Goal: Task Accomplishment & Management: Complete application form

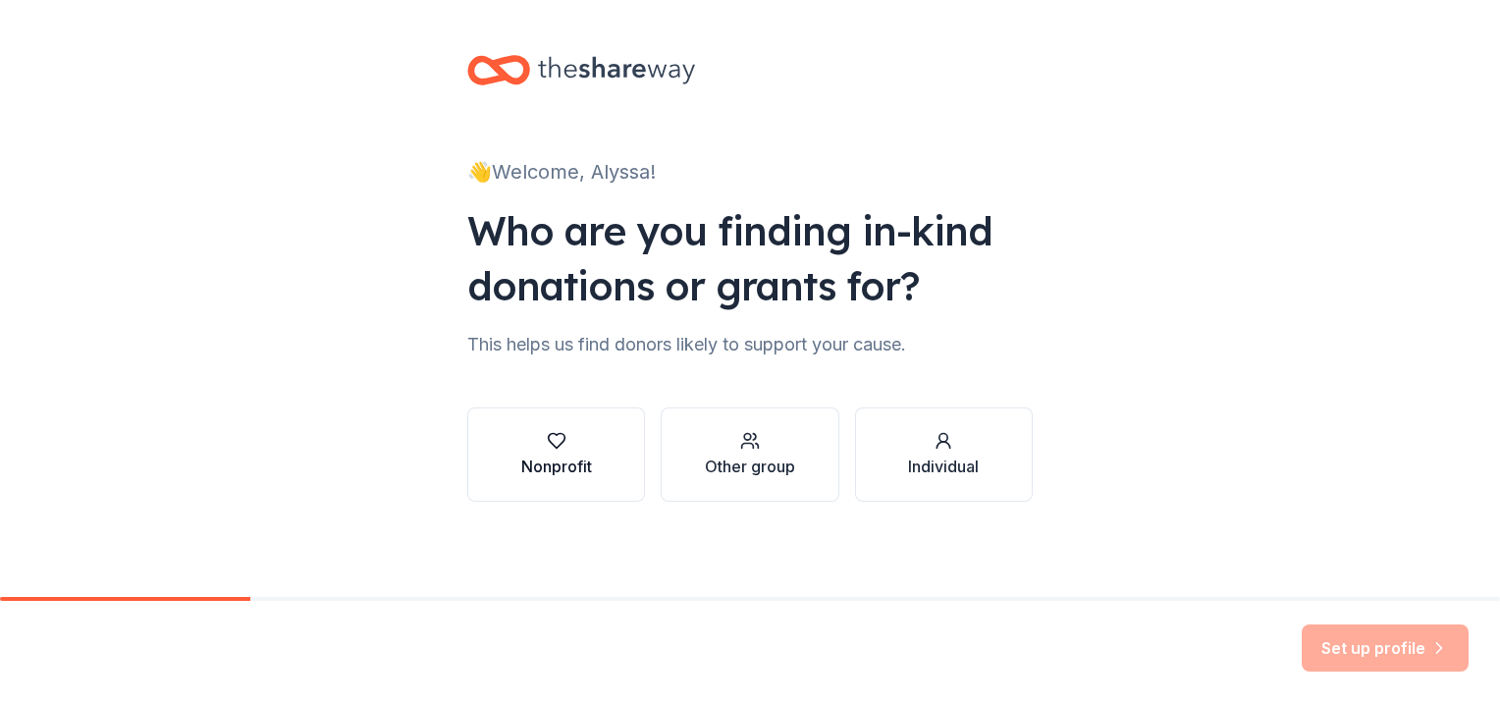
click at [575, 445] on div "button" at bounding box center [556, 441] width 71 height 20
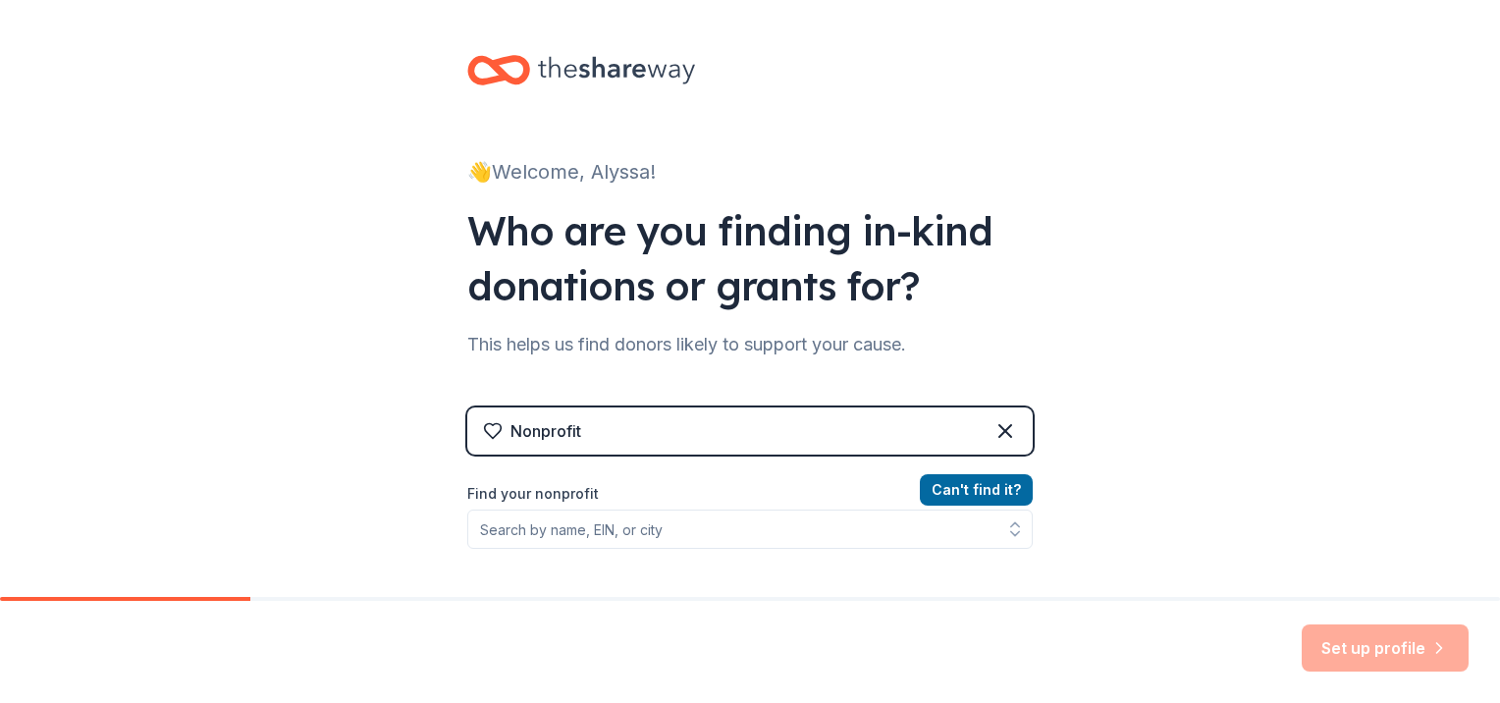
scroll to position [196, 0]
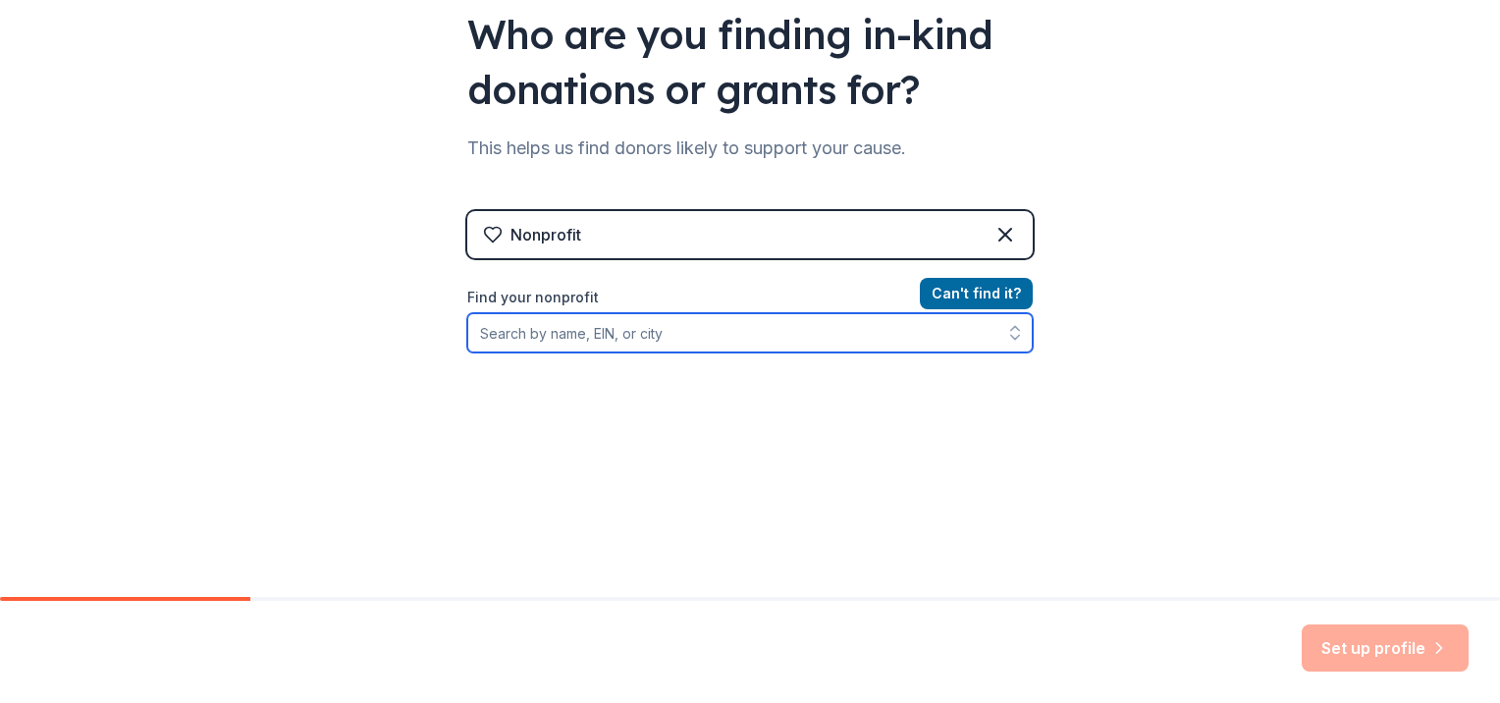
click at [611, 330] on input "Find your nonprofit" at bounding box center [749, 332] width 565 height 39
type input "light up hope"
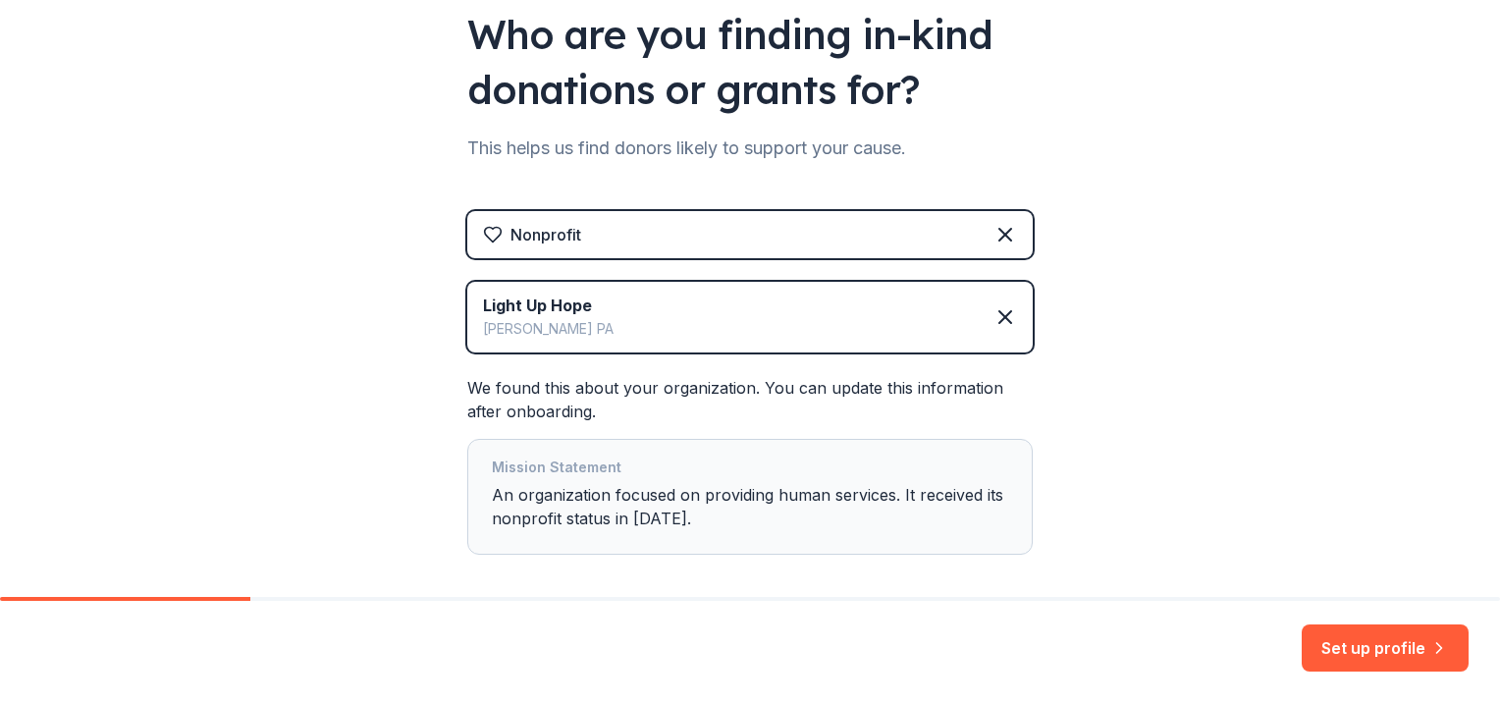
scroll to position [287, 0]
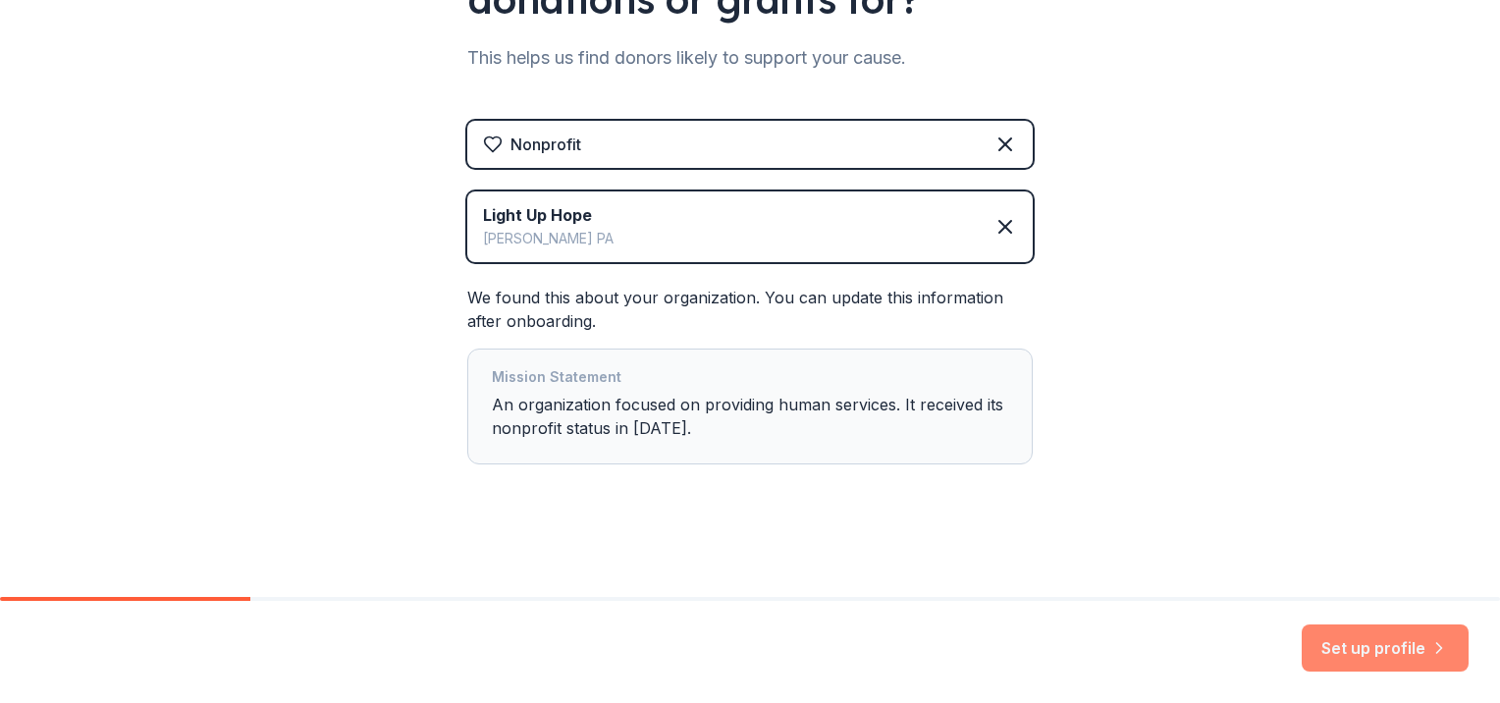
click at [1422, 652] on button "Set up profile" at bounding box center [1384, 647] width 167 height 47
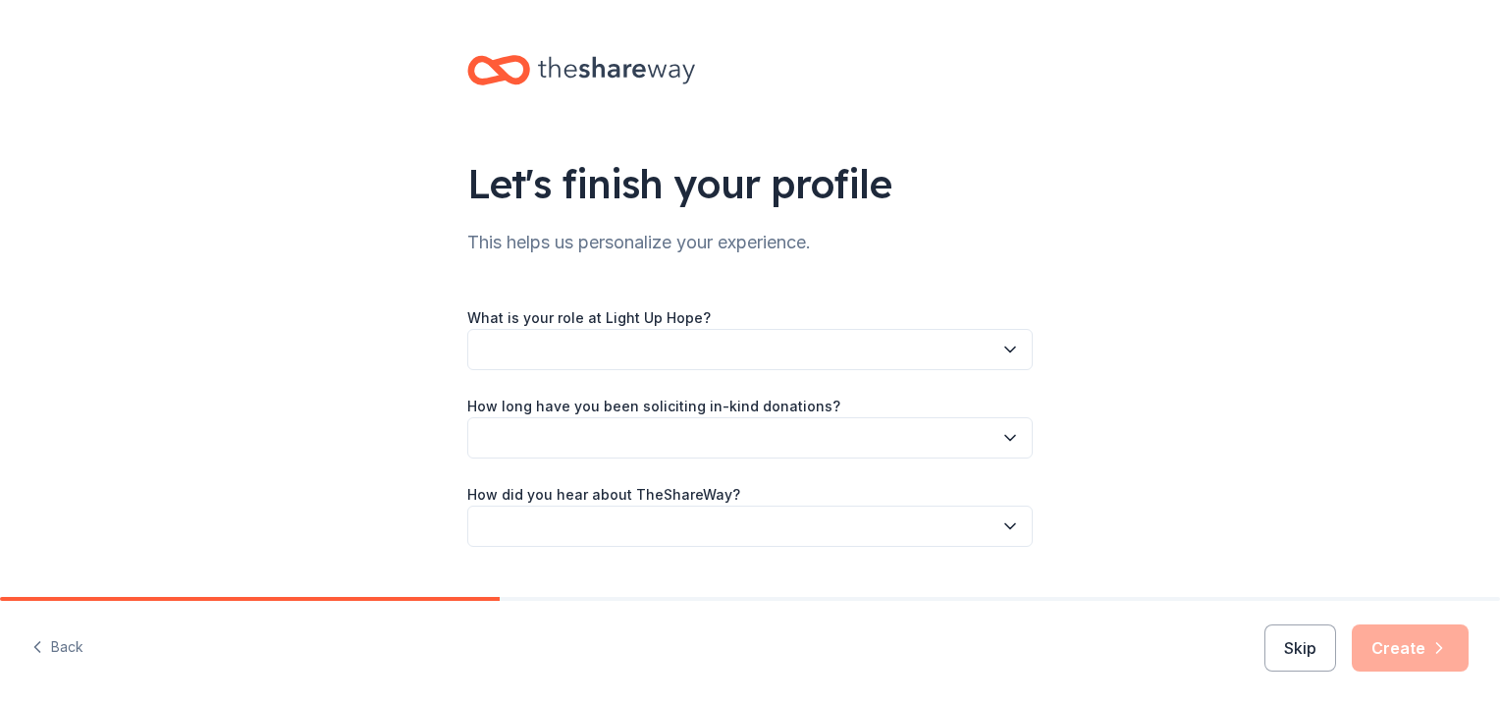
click at [723, 345] on button "button" at bounding box center [749, 349] width 565 height 41
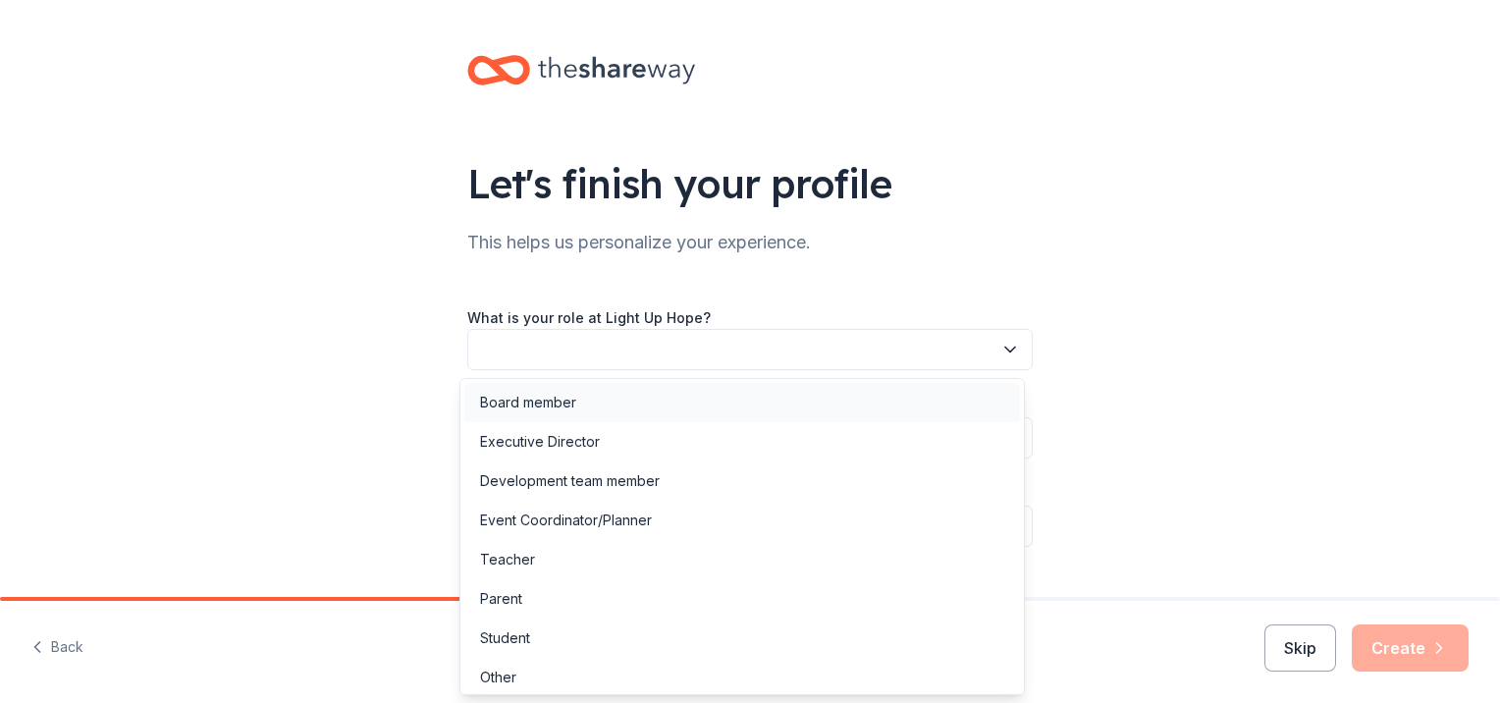
click at [640, 405] on div "Board member" at bounding box center [742, 402] width 556 height 39
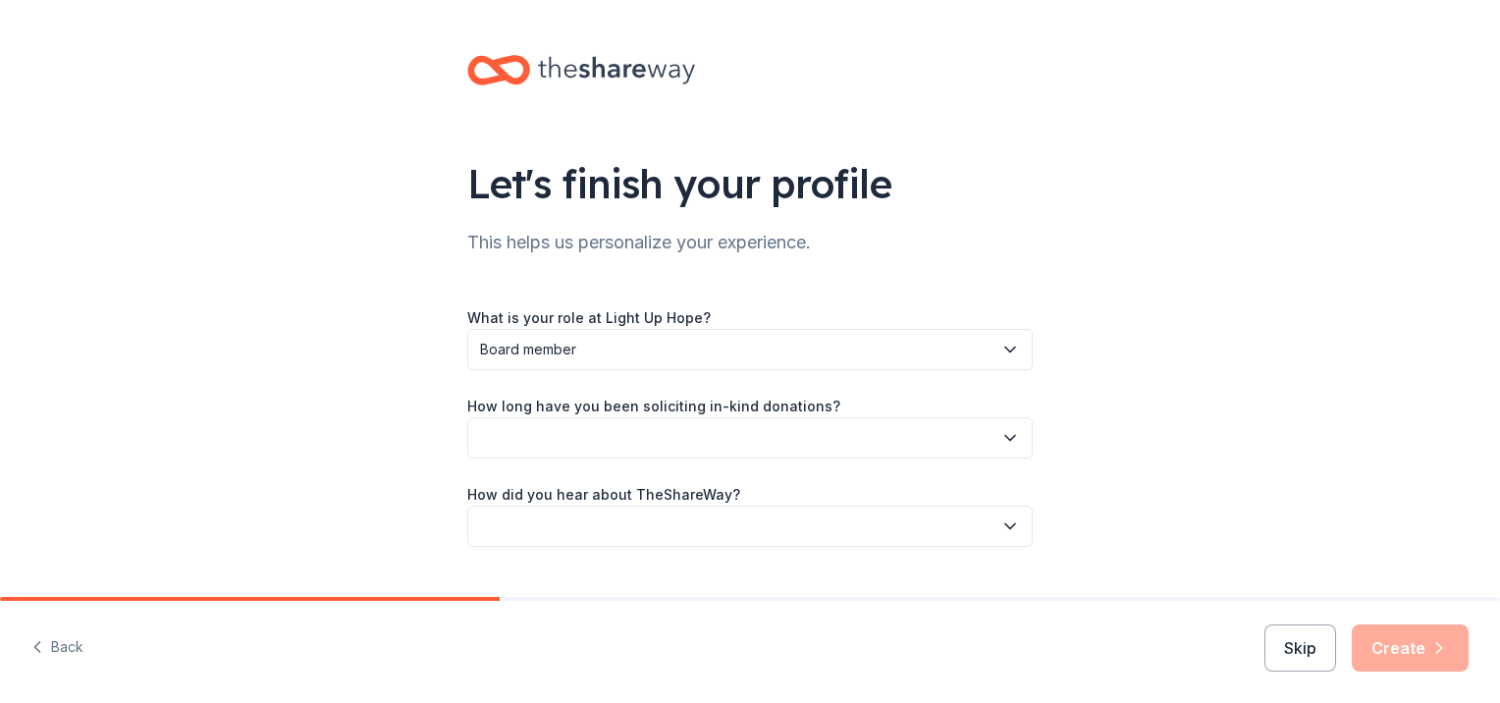
click at [592, 444] on button "button" at bounding box center [749, 437] width 565 height 41
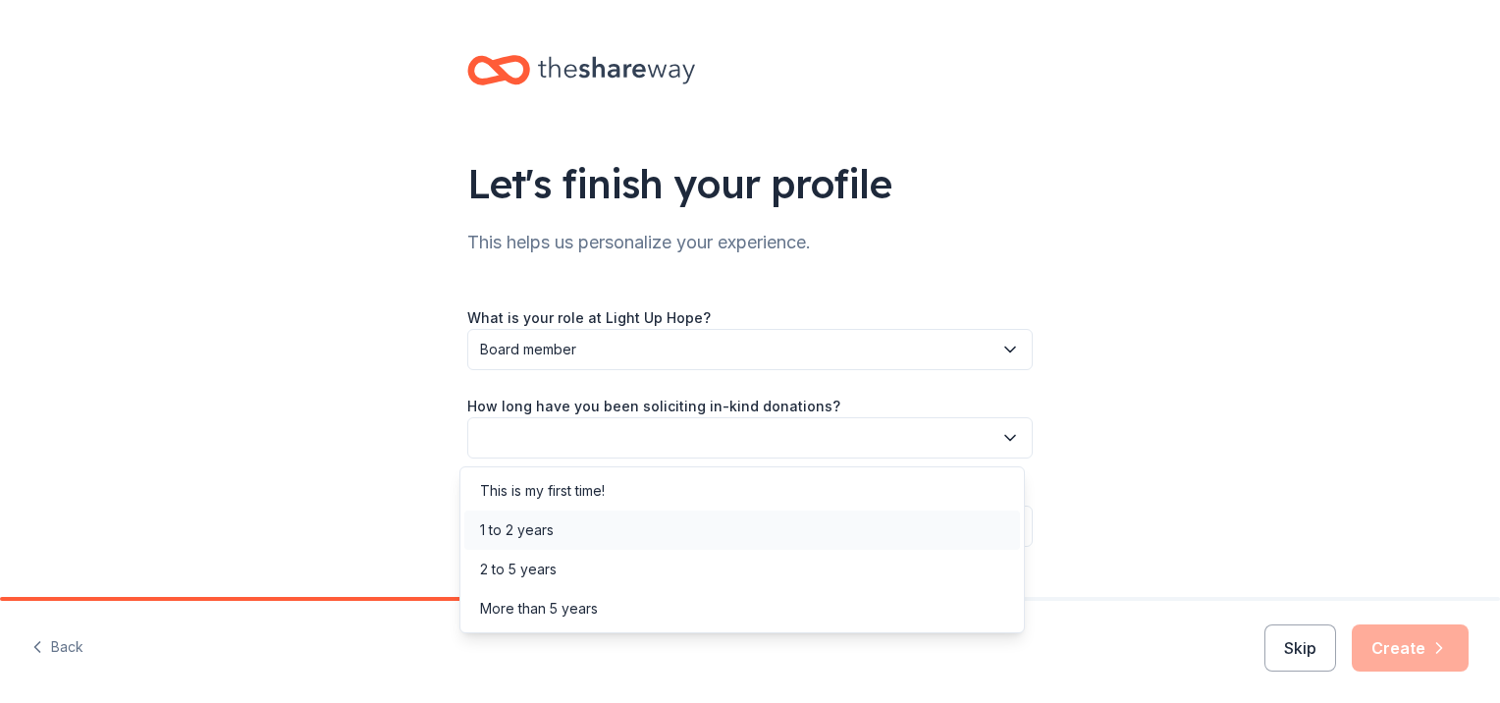
click at [565, 530] on div "1 to 2 years" at bounding box center [742, 529] width 556 height 39
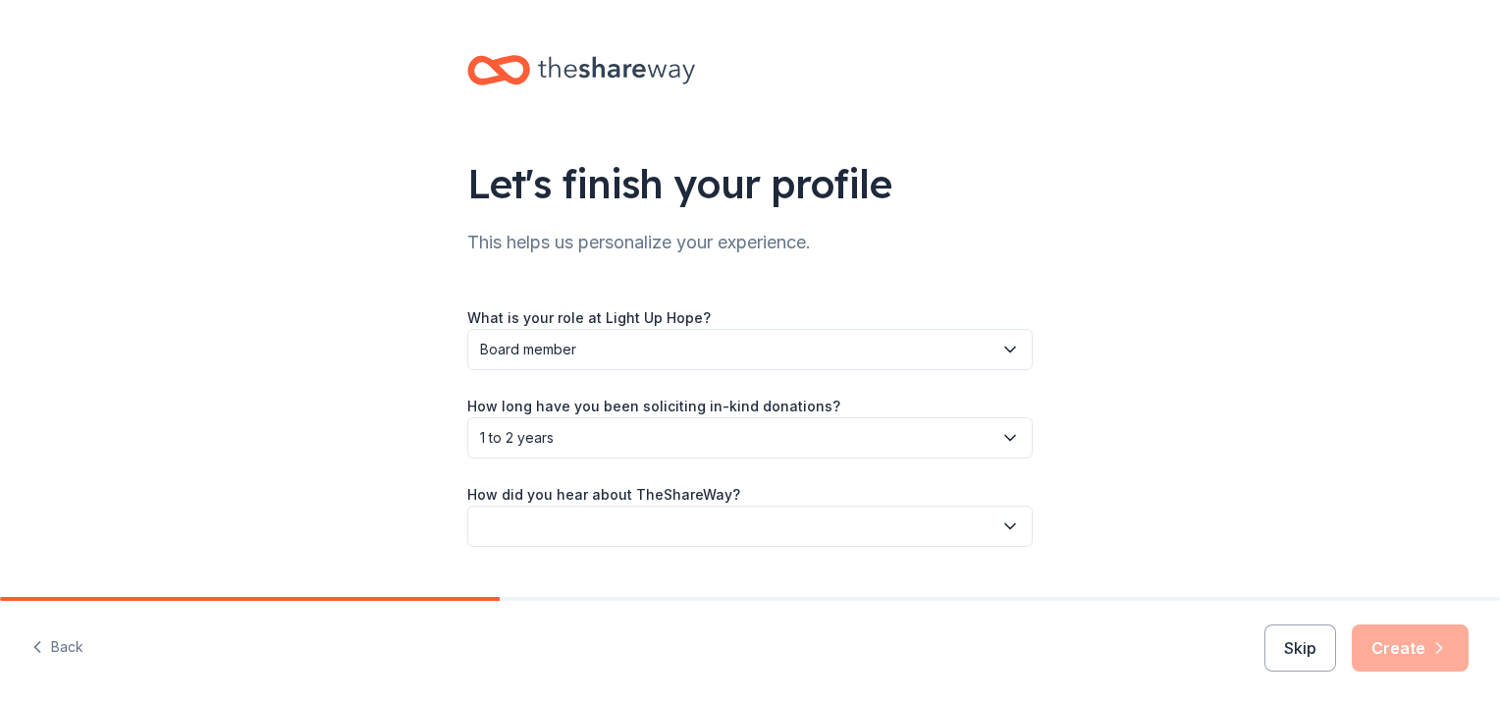
click at [567, 529] on button "button" at bounding box center [749, 525] width 565 height 41
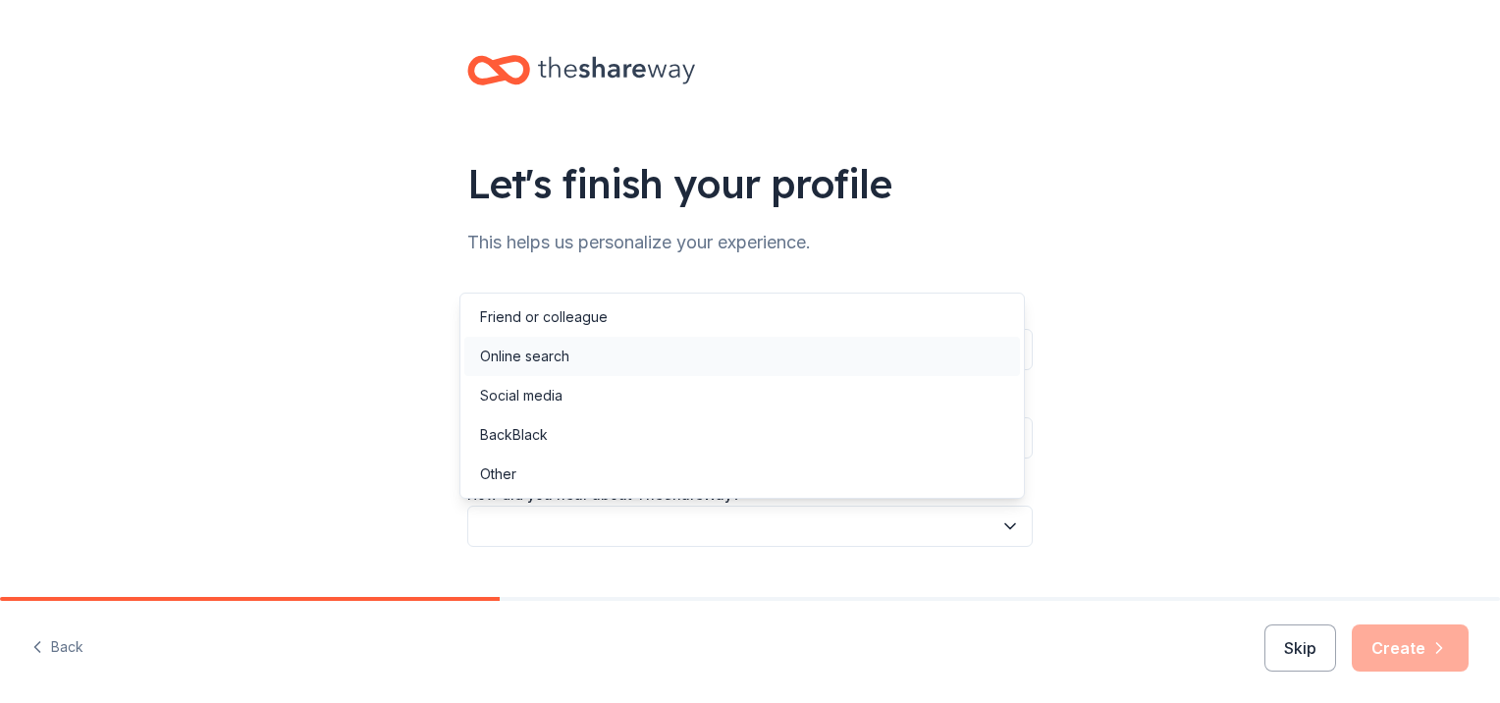
click at [580, 352] on div "Online search" at bounding box center [742, 356] width 556 height 39
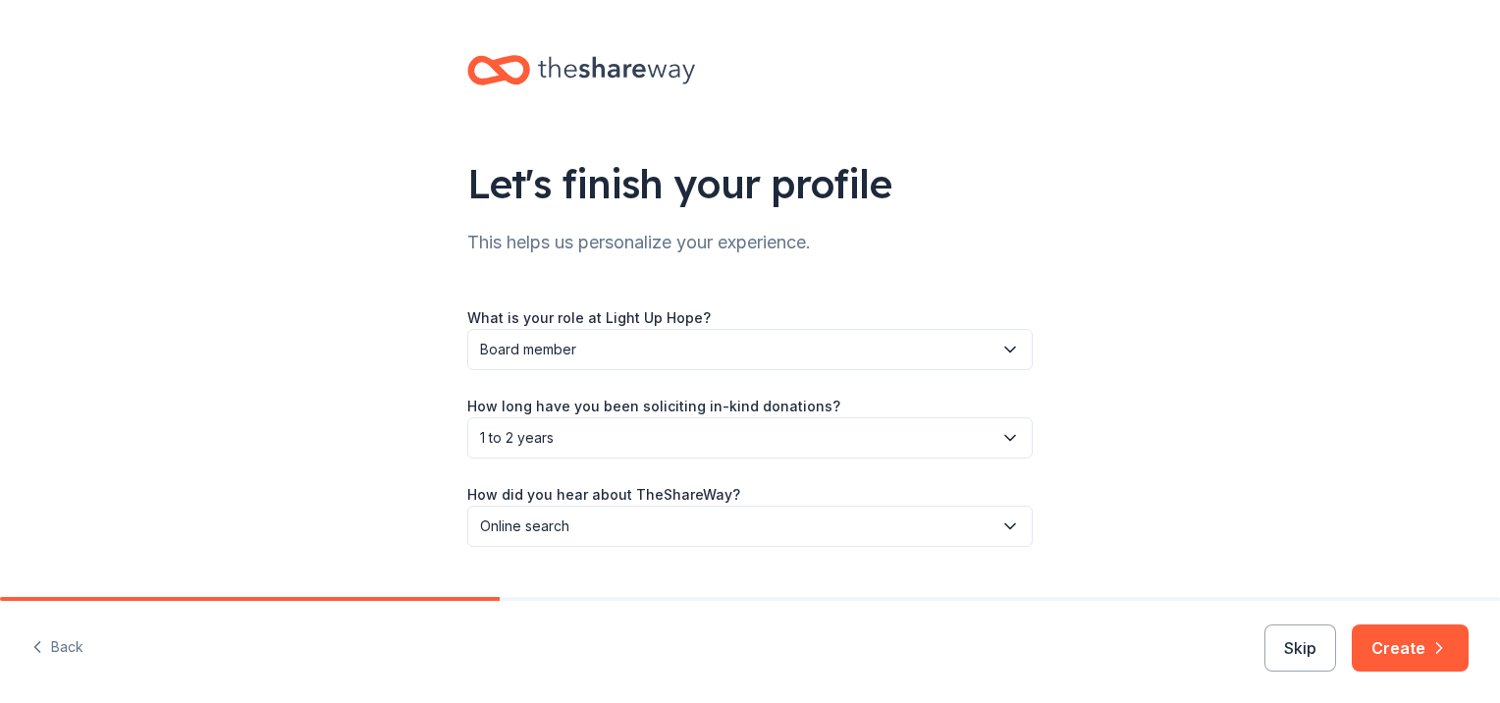
click at [1262, 427] on div "Let's finish your profile This helps us personalize your experience. What is yo…" at bounding box center [750, 320] width 1500 height 641
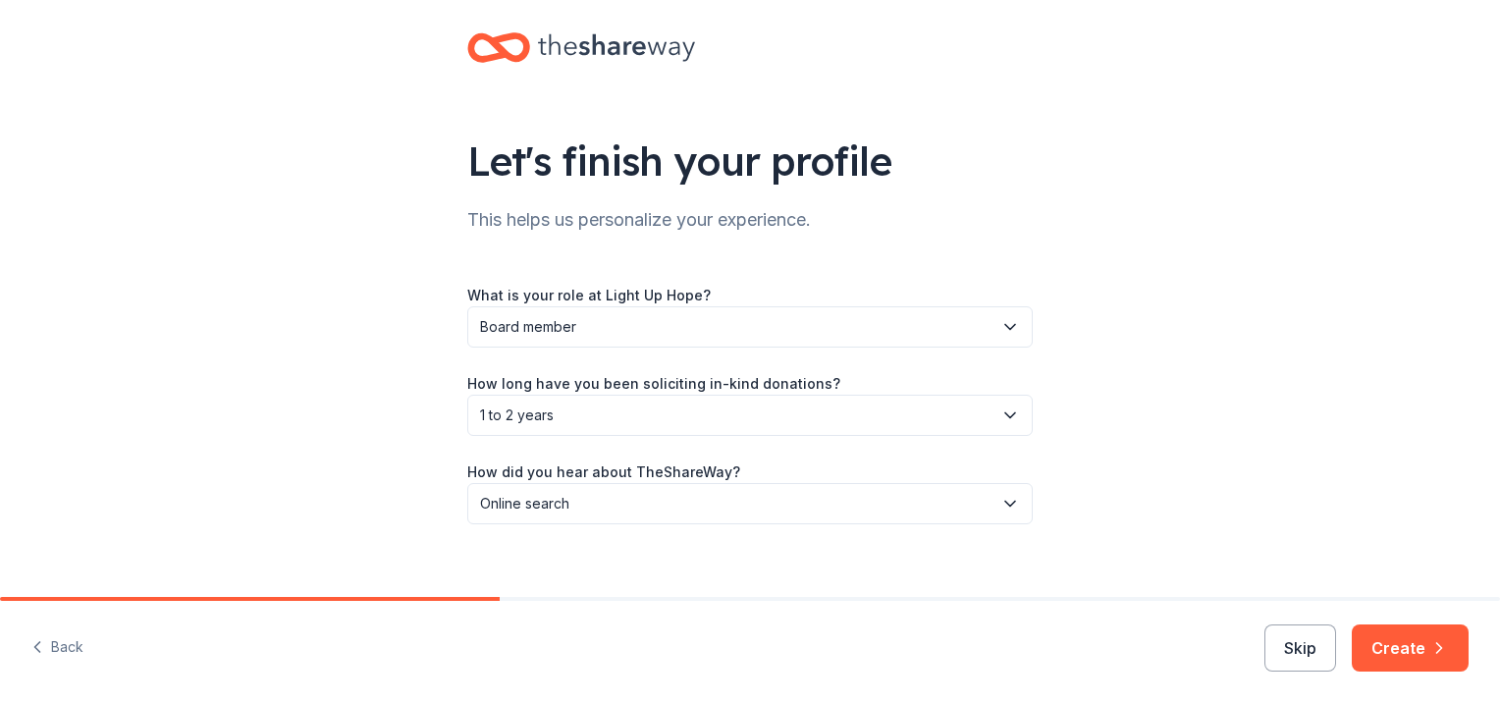
scroll to position [43, 0]
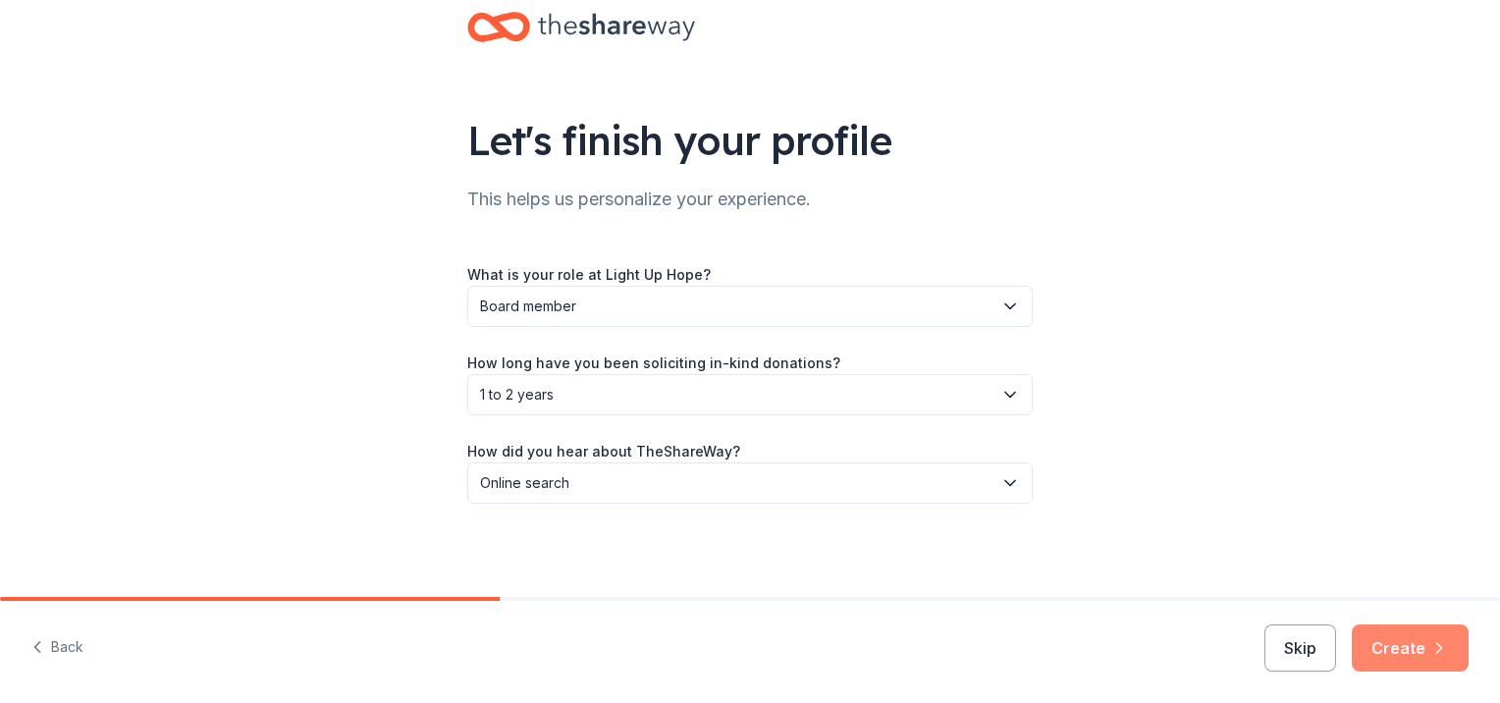
click at [1417, 646] on button "Create" at bounding box center [1409, 647] width 117 height 47
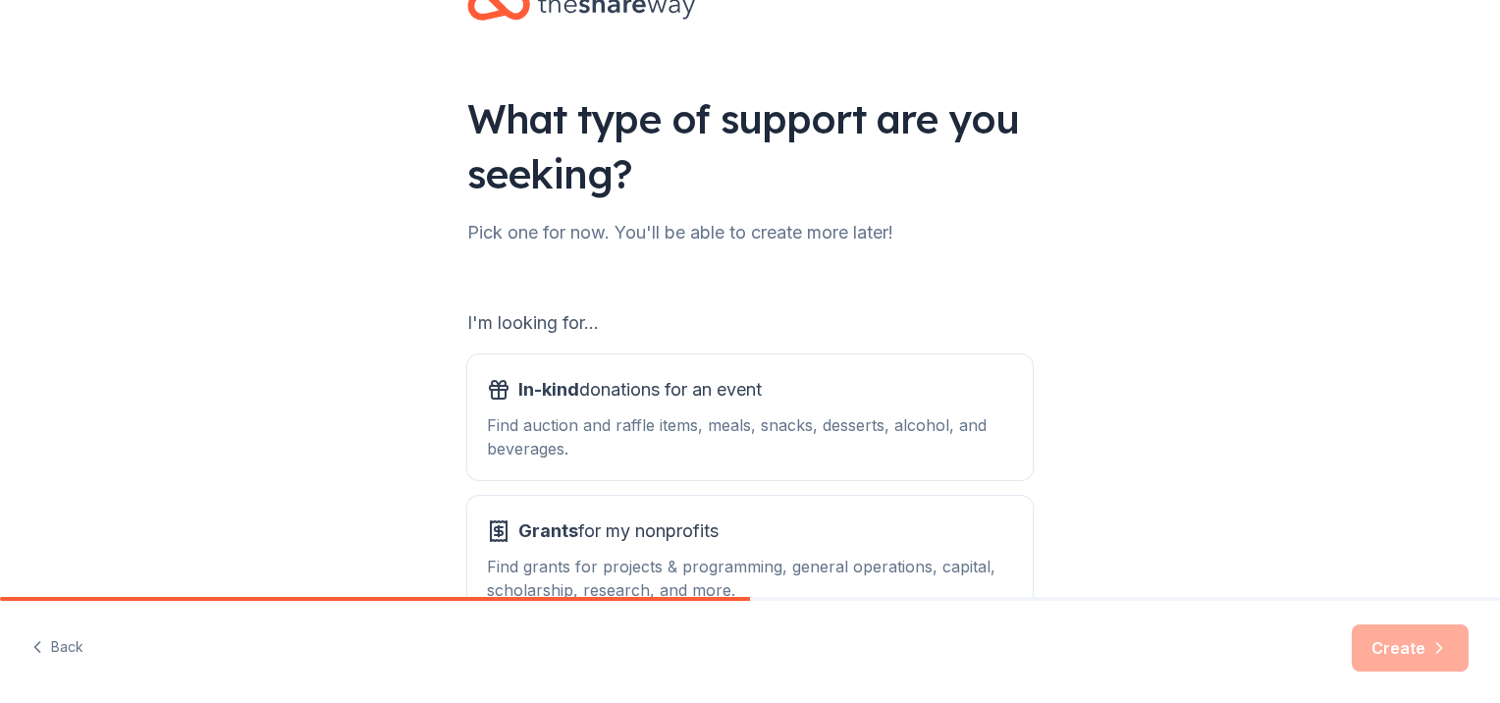
scroll to position [195, 0]
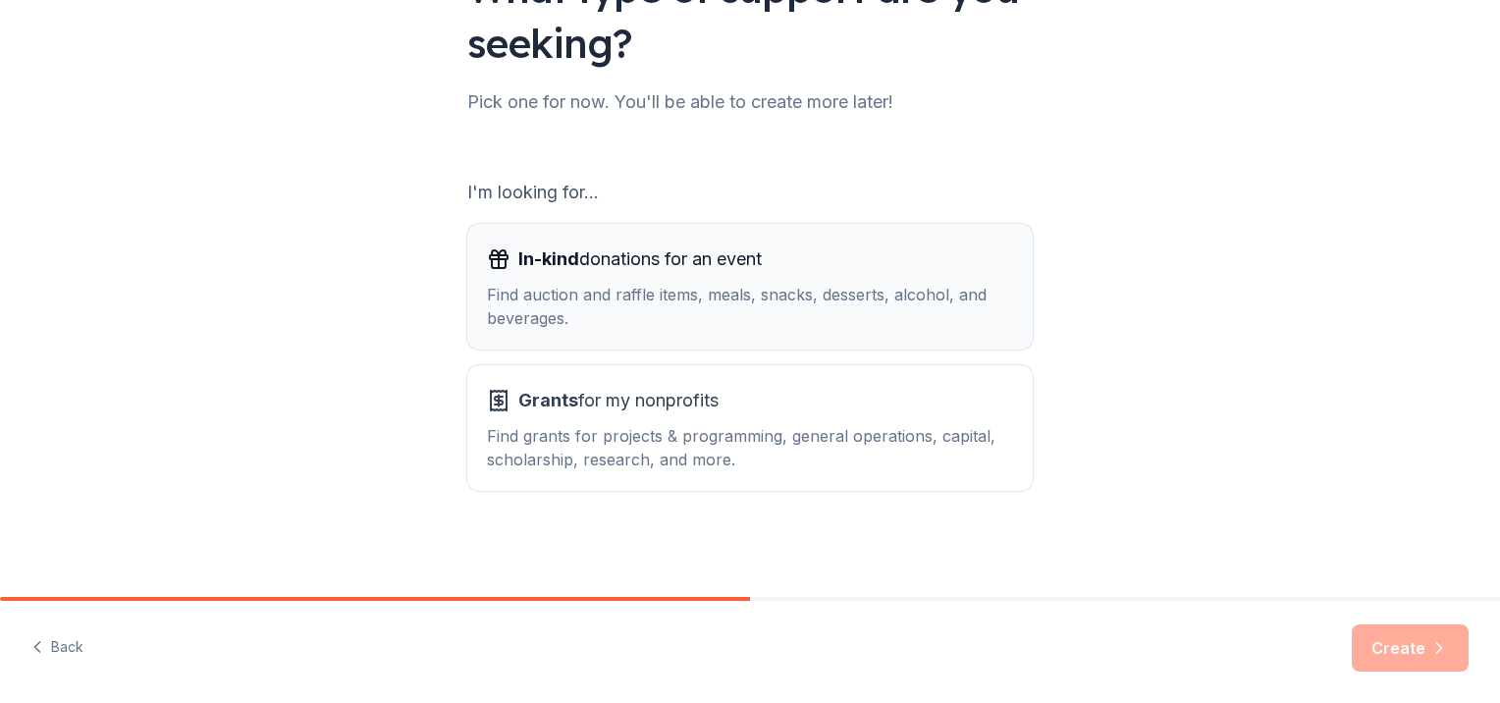
click at [784, 307] on div "Find auction and raffle items, meals, snacks, desserts, alcohol, and beverages." at bounding box center [750, 306] width 526 height 47
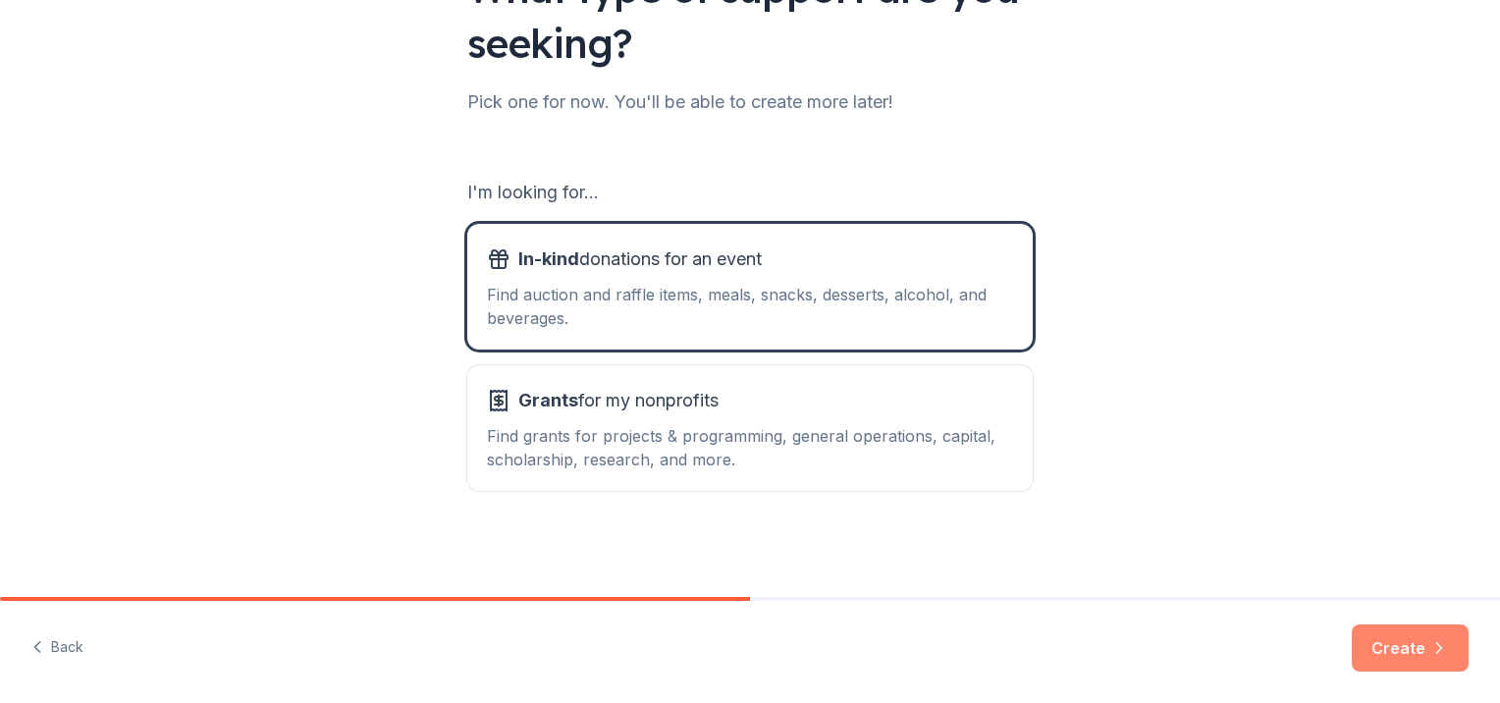
click at [1402, 645] on button "Create" at bounding box center [1409, 647] width 117 height 47
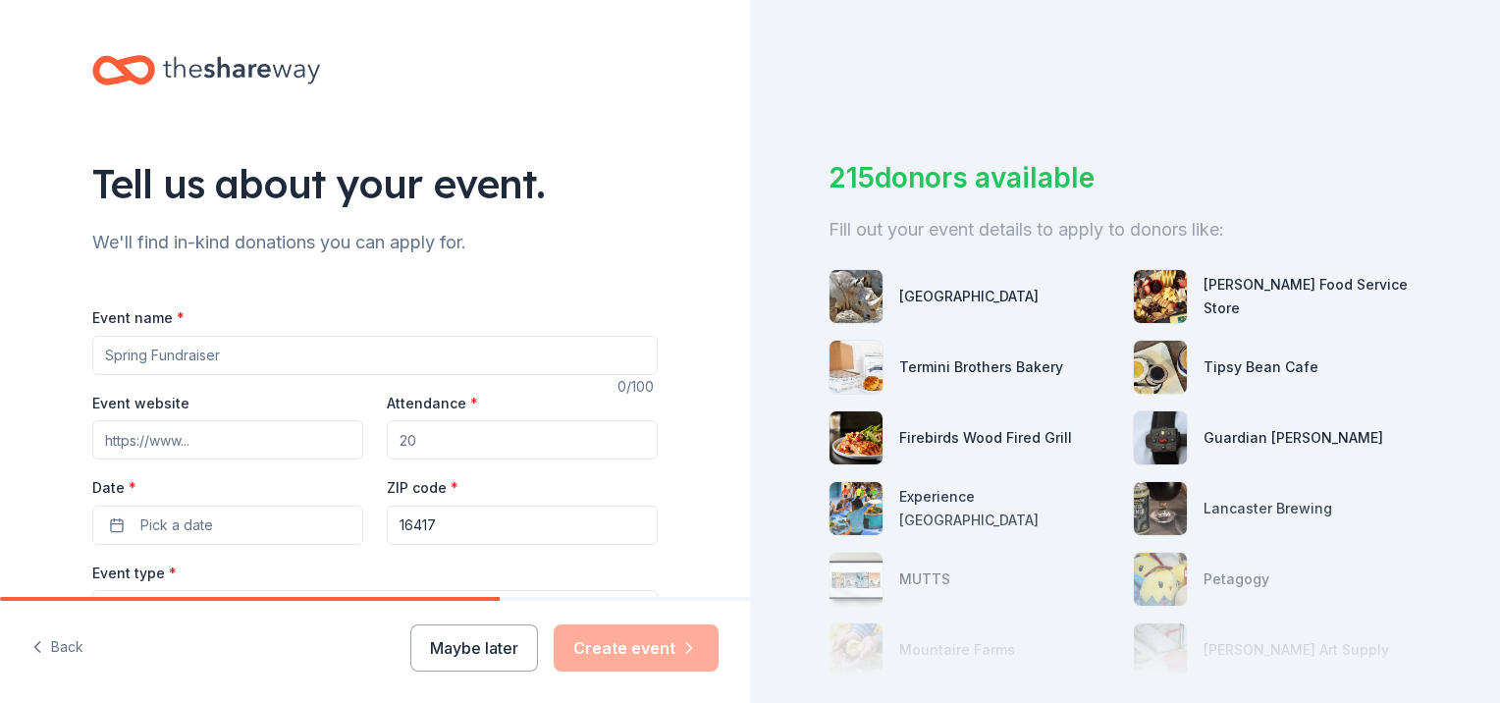
click at [184, 361] on input "Event name *" at bounding box center [374, 355] width 565 height 39
type input "L"
type input "H"
type input "1"
type input "H"
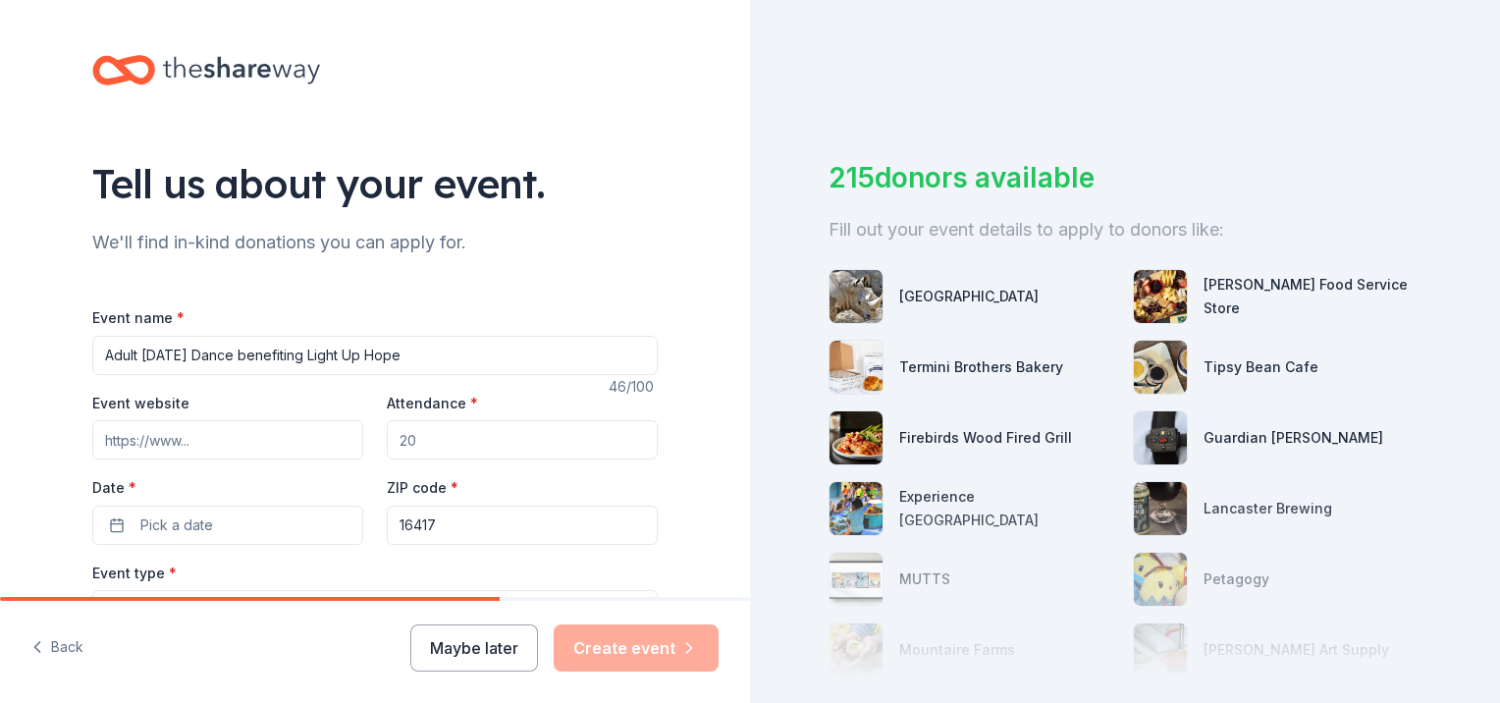
type input "Adult [DATE] Dance benefiting Light Up Hope"
click at [171, 444] on input "Event website" at bounding box center [227, 439] width 271 height 39
type input "[DOMAIN_NAME]"
drag, startPoint x: 427, startPoint y: 442, endPoint x: 330, endPoint y: 435, distance: 97.4
click at [330, 435] on div "Event website [DOMAIN_NAME] Attendance * Date * Pick a date ZIP code * 16417" at bounding box center [374, 468] width 565 height 154
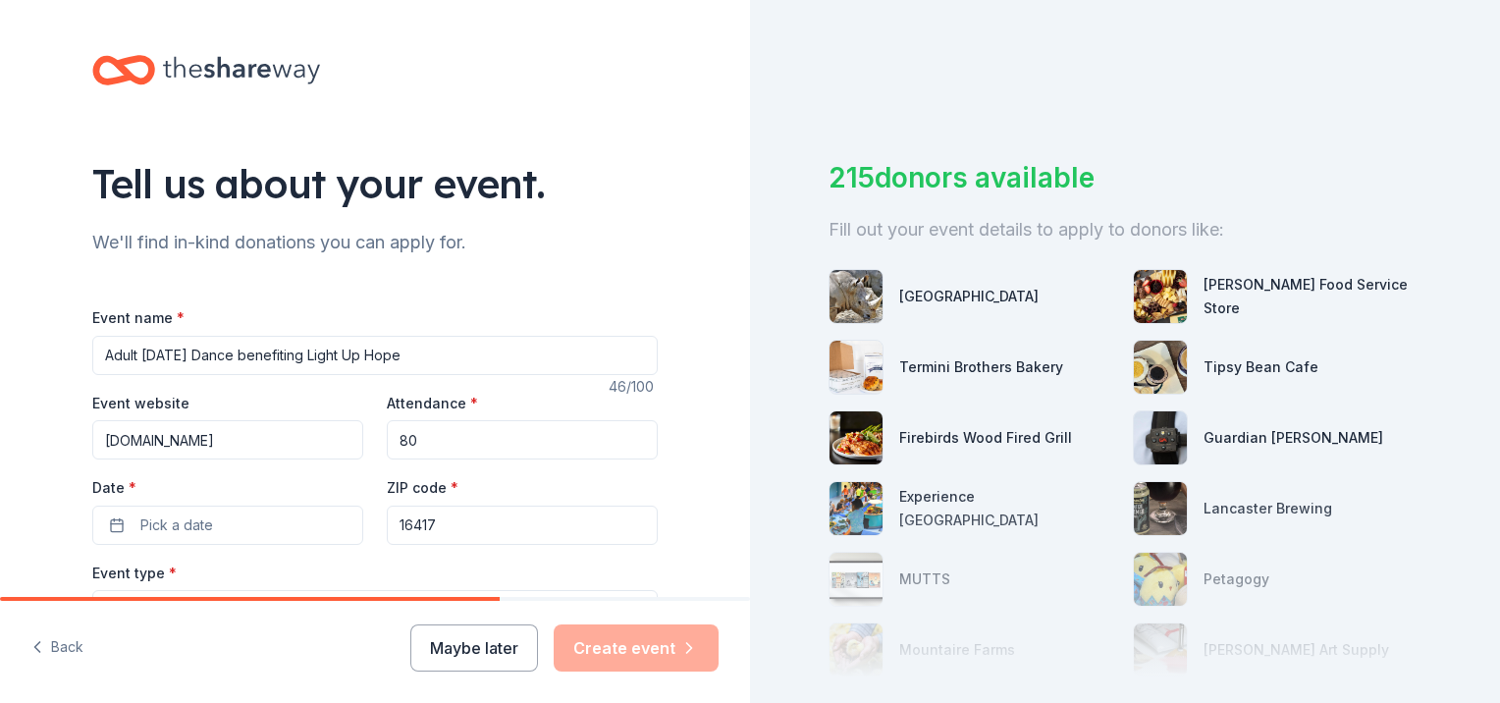
type input "8"
type input "100"
click at [271, 514] on button "Pick a date" at bounding box center [227, 524] width 271 height 39
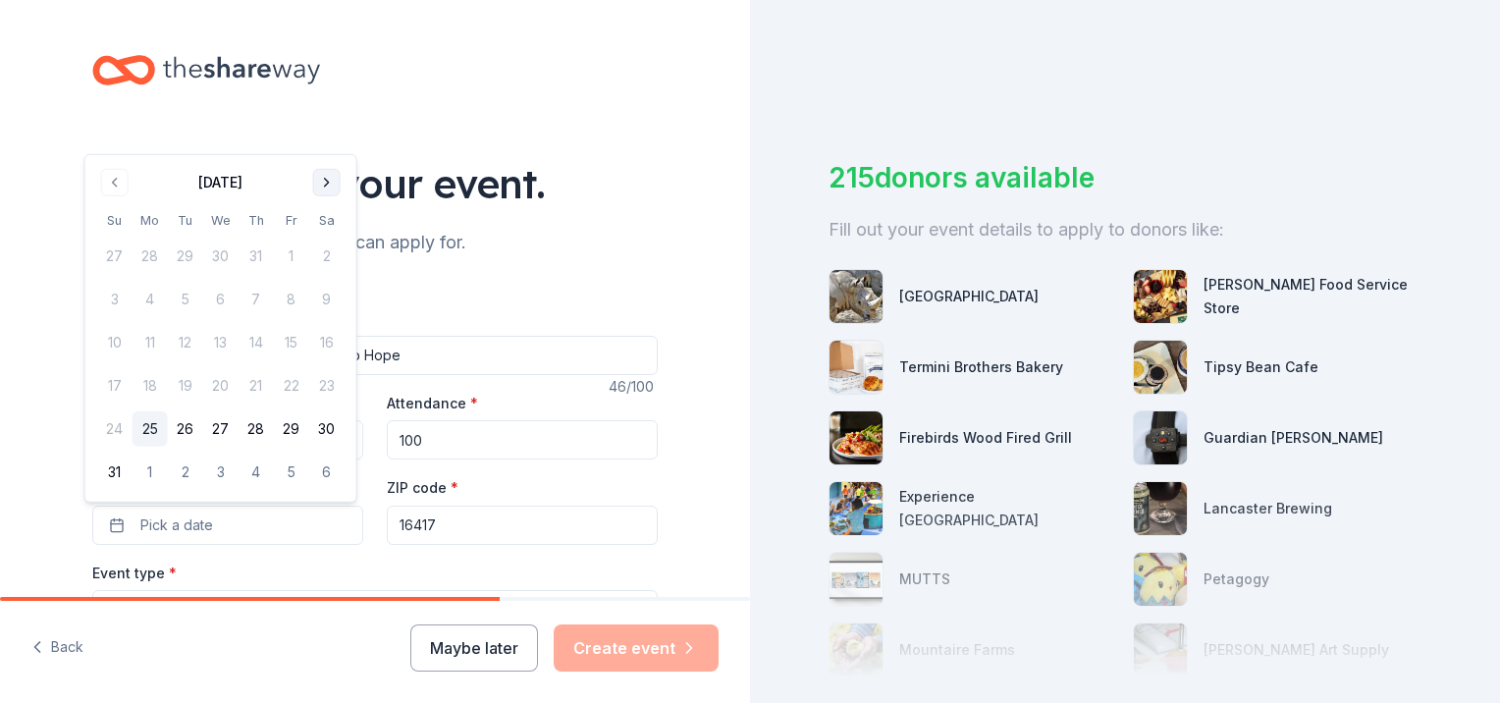
click at [322, 176] on button "Go to next month" at bounding box center [326, 182] width 27 height 27
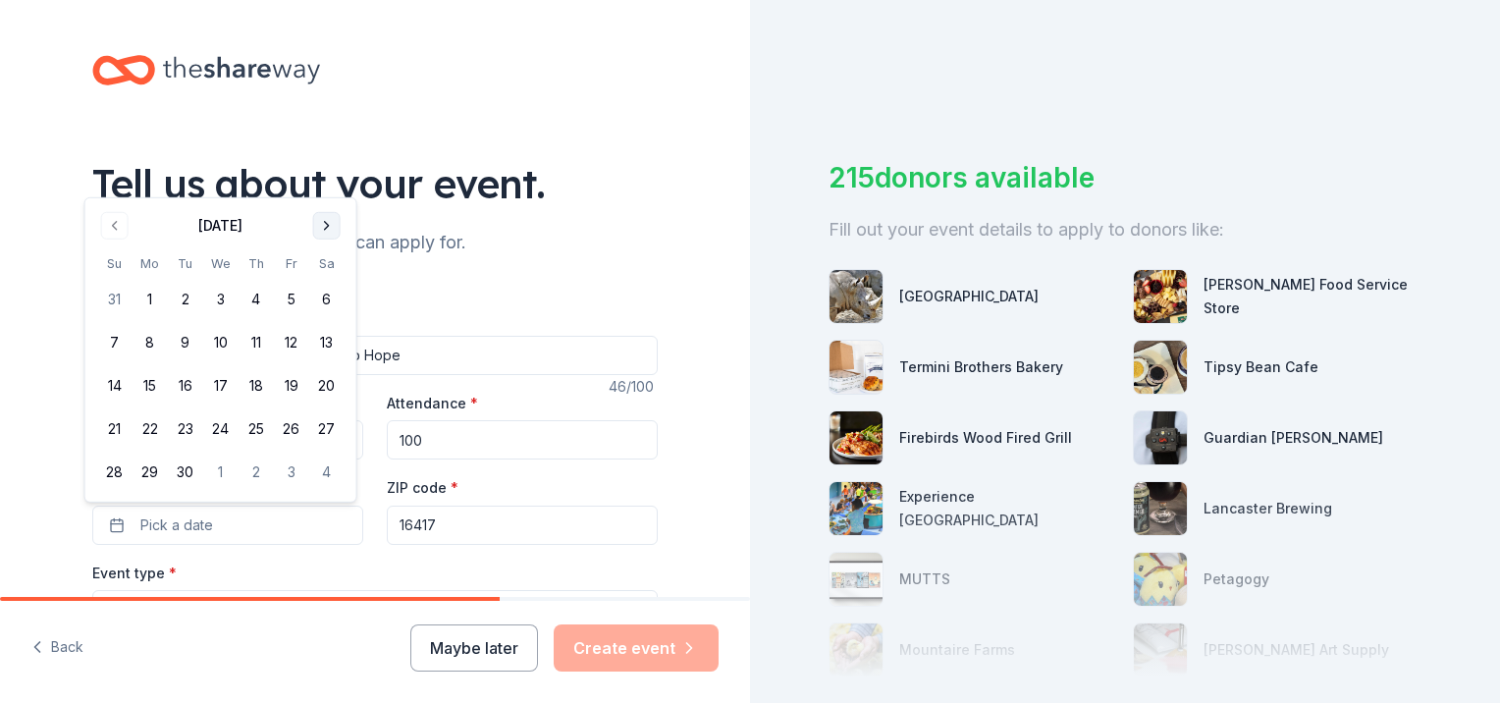
click at [331, 224] on button "Go to next month" at bounding box center [326, 225] width 27 height 27
click at [332, 383] on button "18" at bounding box center [326, 385] width 35 height 35
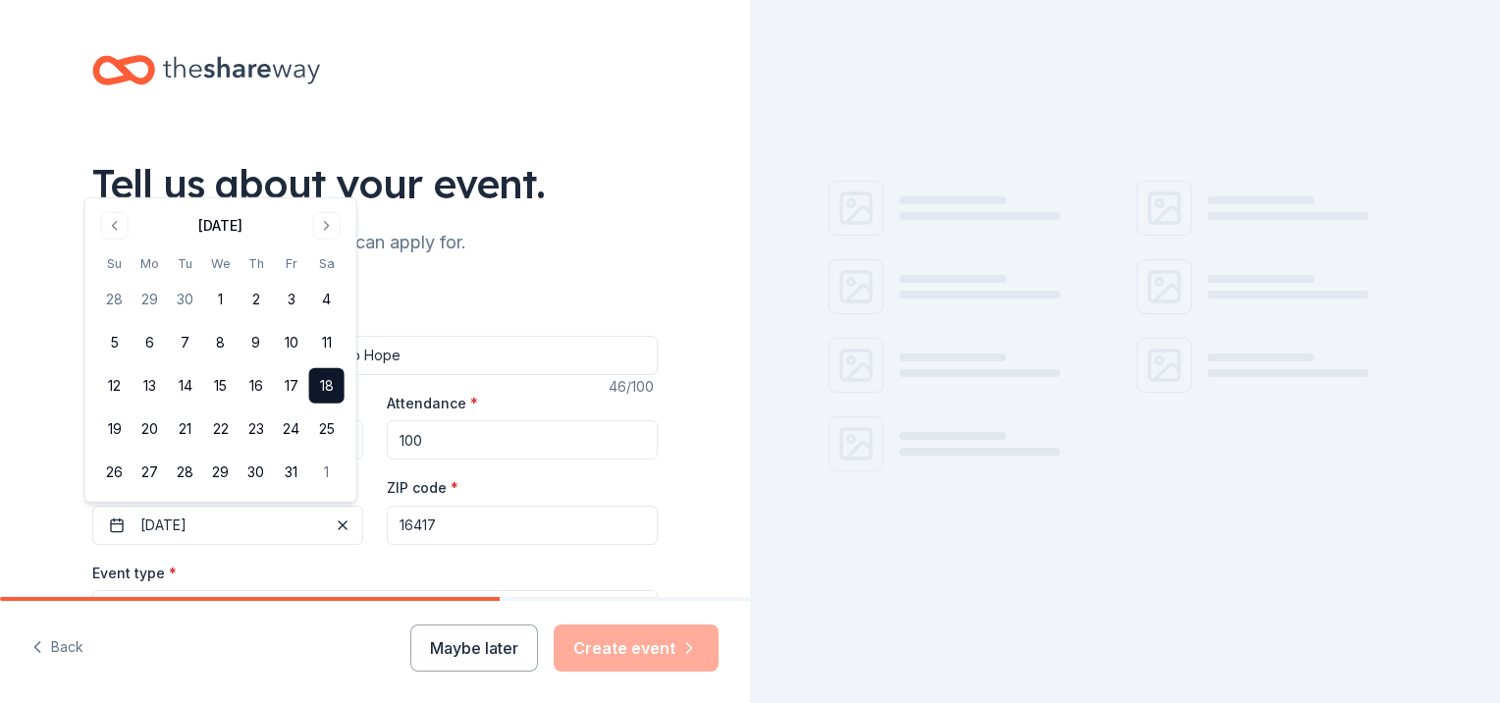
click at [492, 531] on input "16417" at bounding box center [522, 524] width 271 height 39
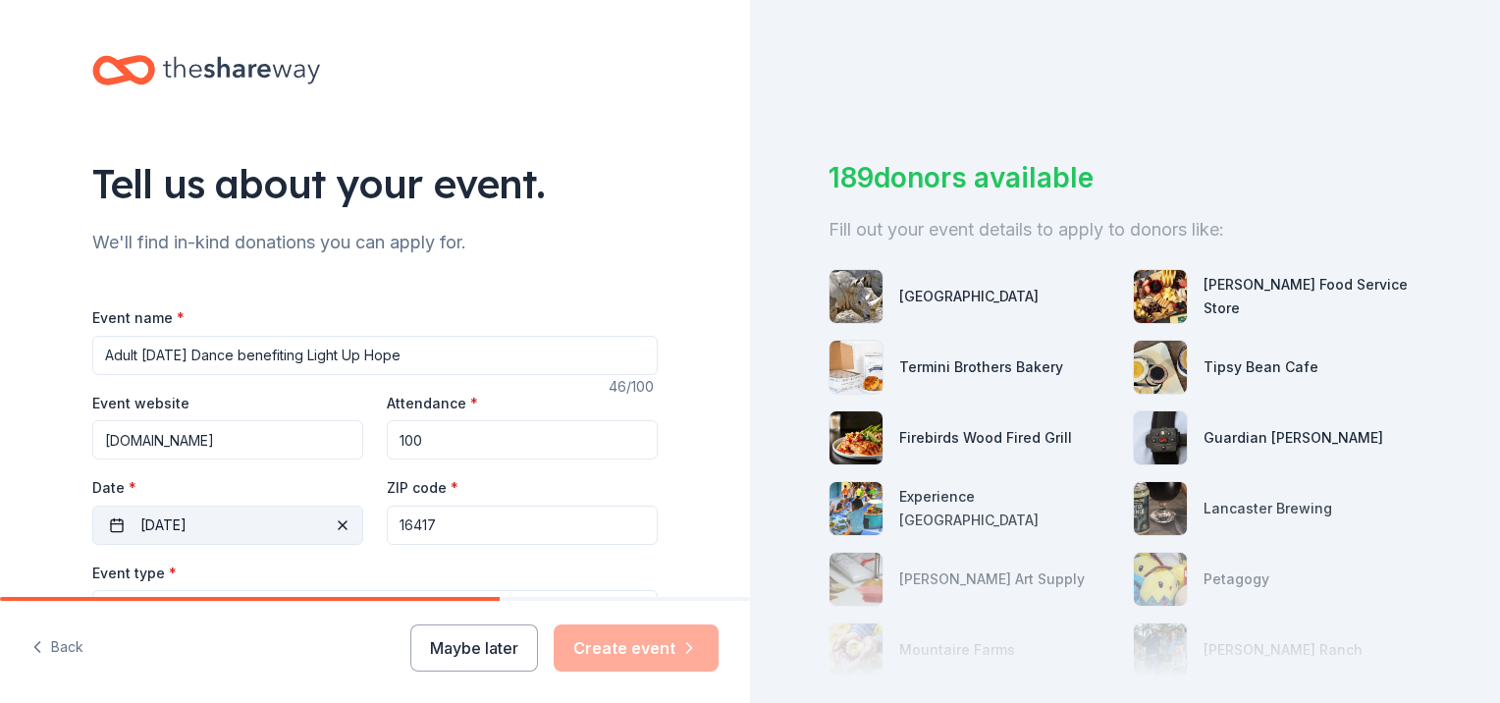
drag, startPoint x: 377, startPoint y: 521, endPoint x: 232, endPoint y: 520, distance: 145.3
click at [252, 528] on div "Event website [DOMAIN_NAME] Attendance * 100 Date * [DATE] ZIP code * 16417" at bounding box center [374, 468] width 565 height 154
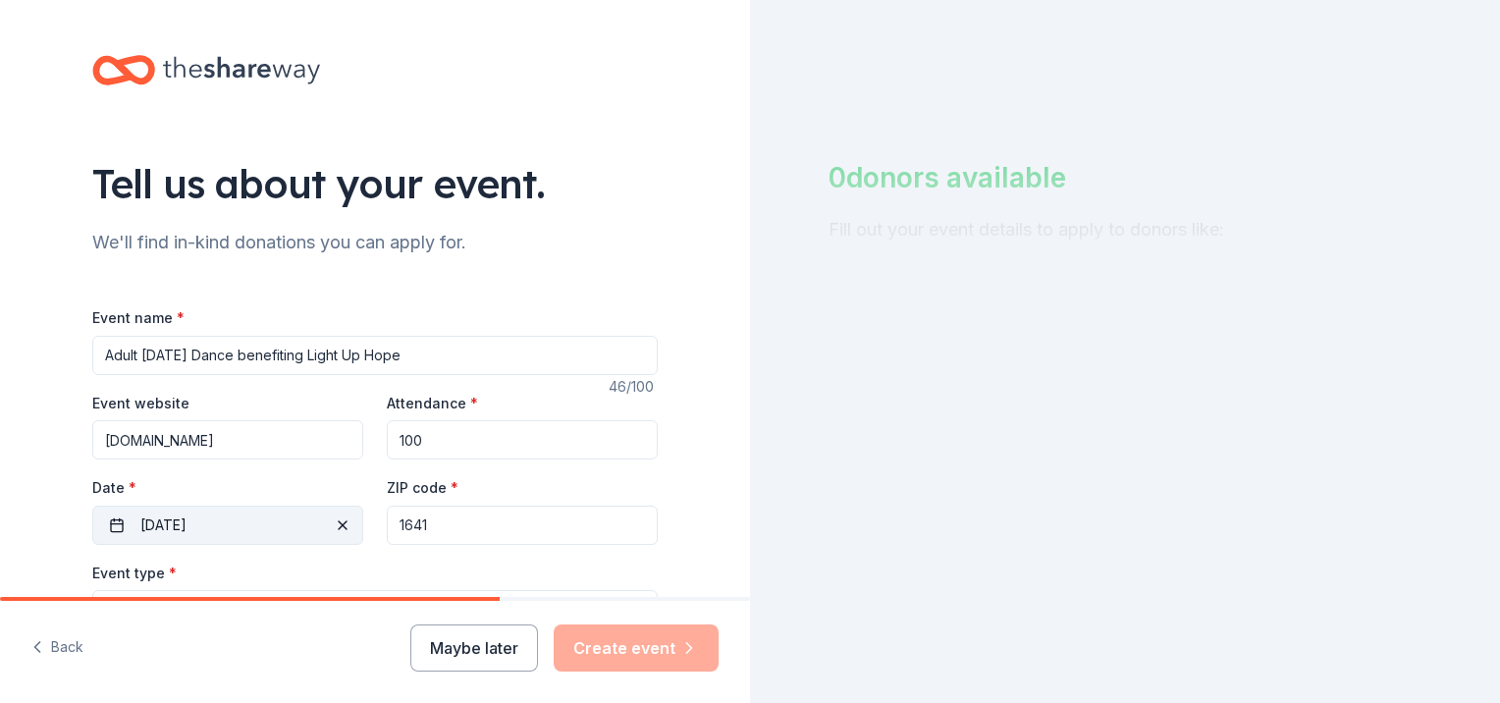
type input "16417"
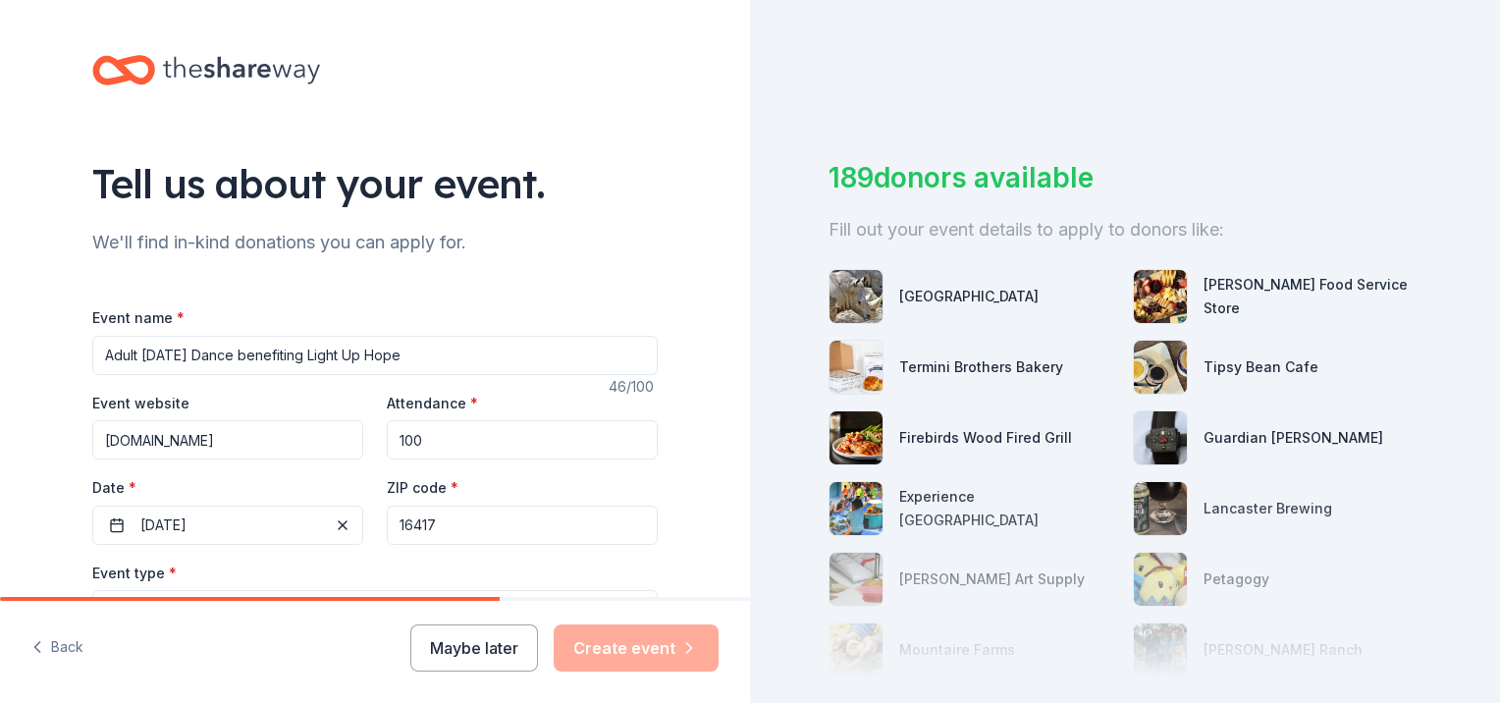
click at [707, 498] on div "Tell us about your event. We'll find in-kind donations you can apply for. Event…" at bounding box center [375, 653] width 750 height 1306
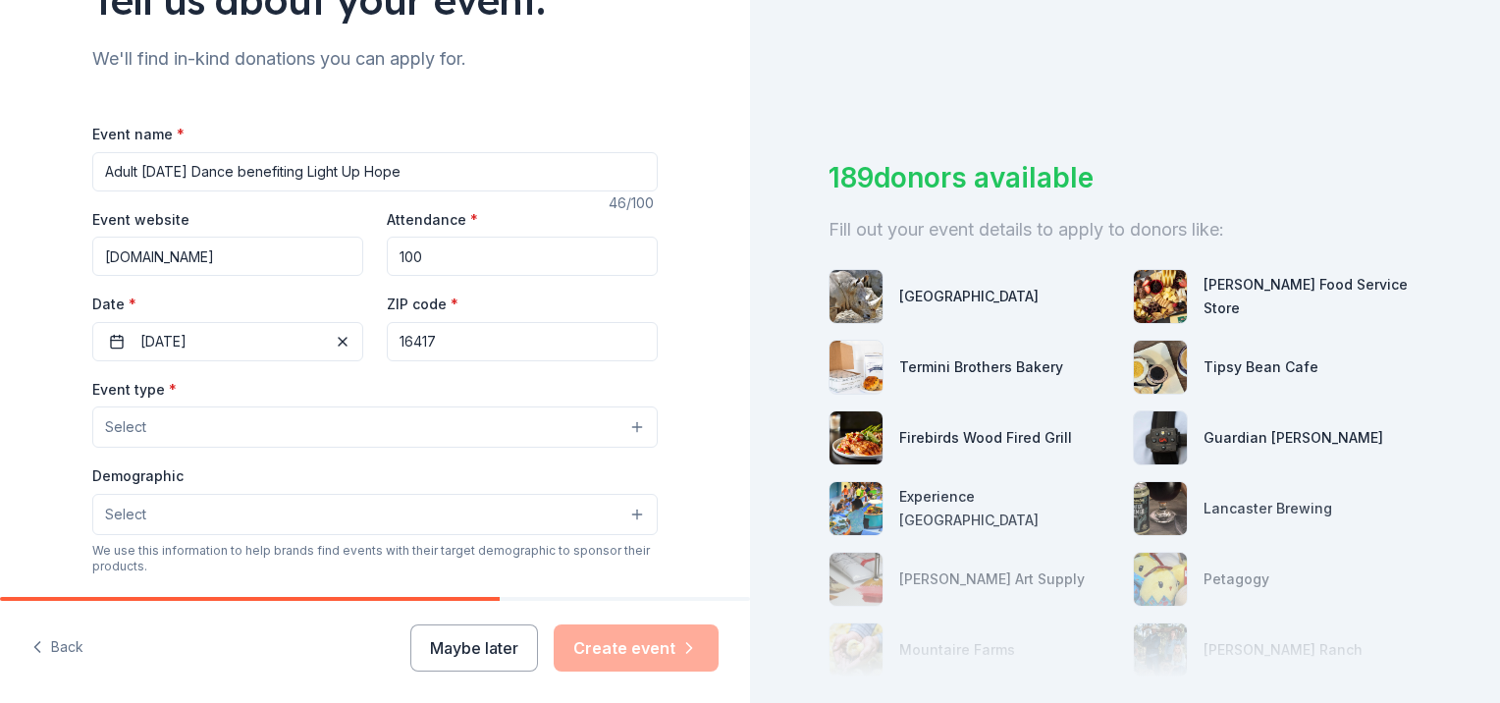
scroll to position [196, 0]
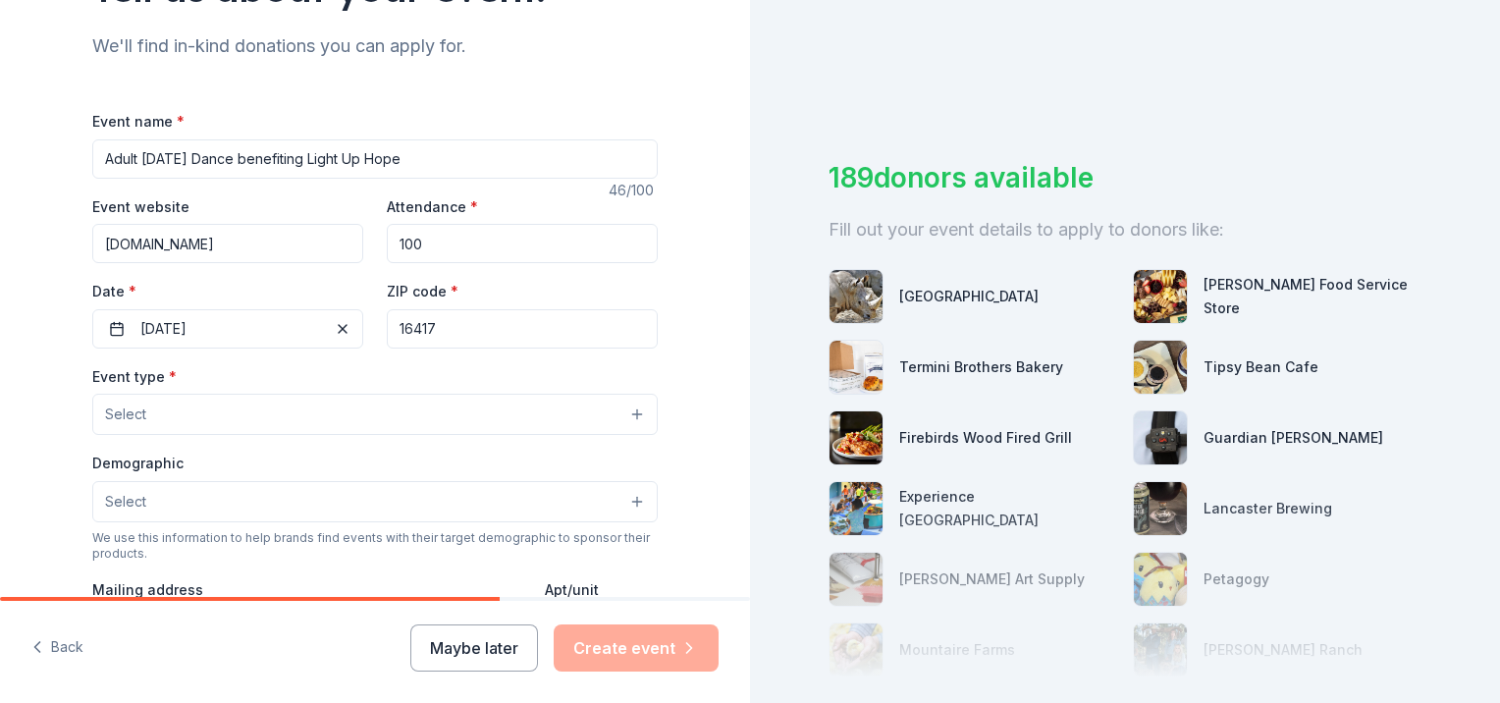
click at [225, 404] on button "Select" at bounding box center [374, 414] width 565 height 41
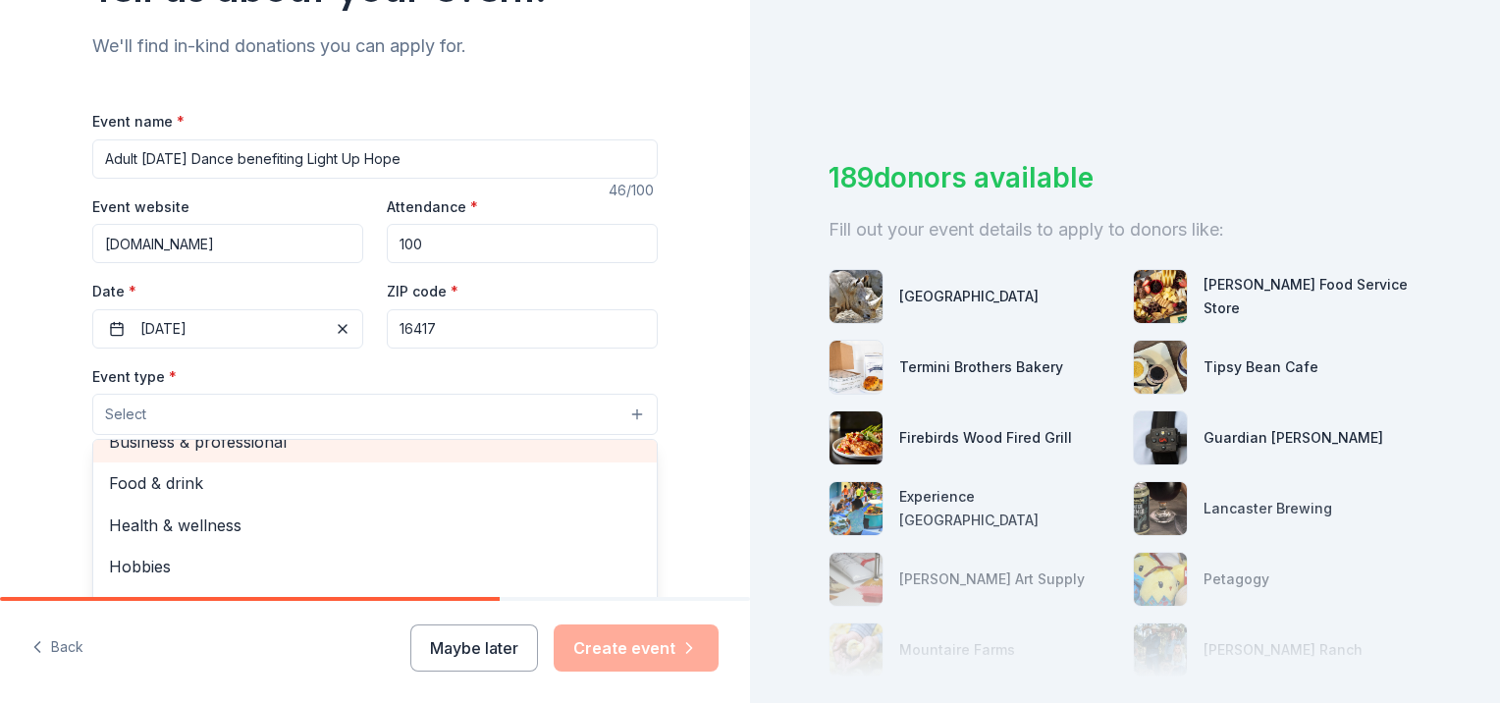
scroll to position [0, 0]
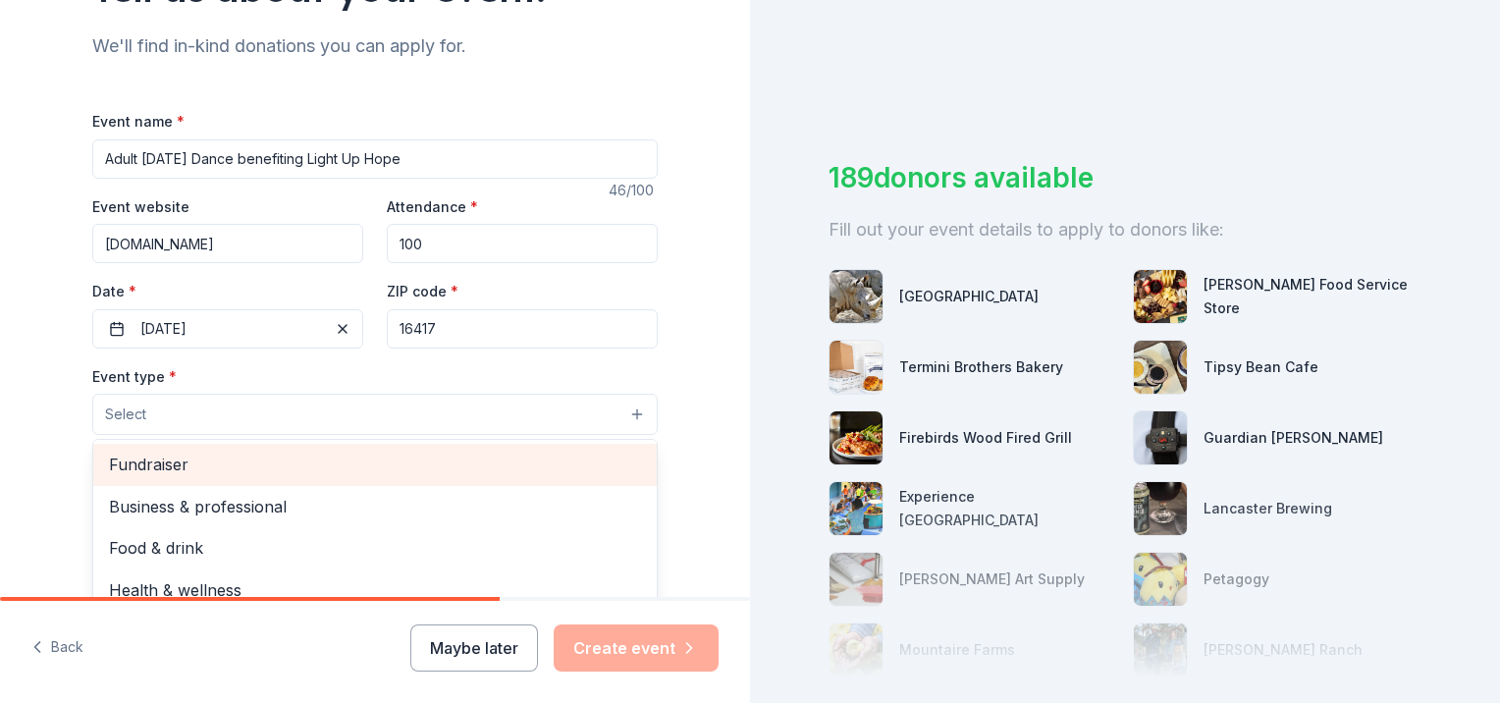
click at [203, 464] on span "Fundraiser" at bounding box center [375, 464] width 532 height 26
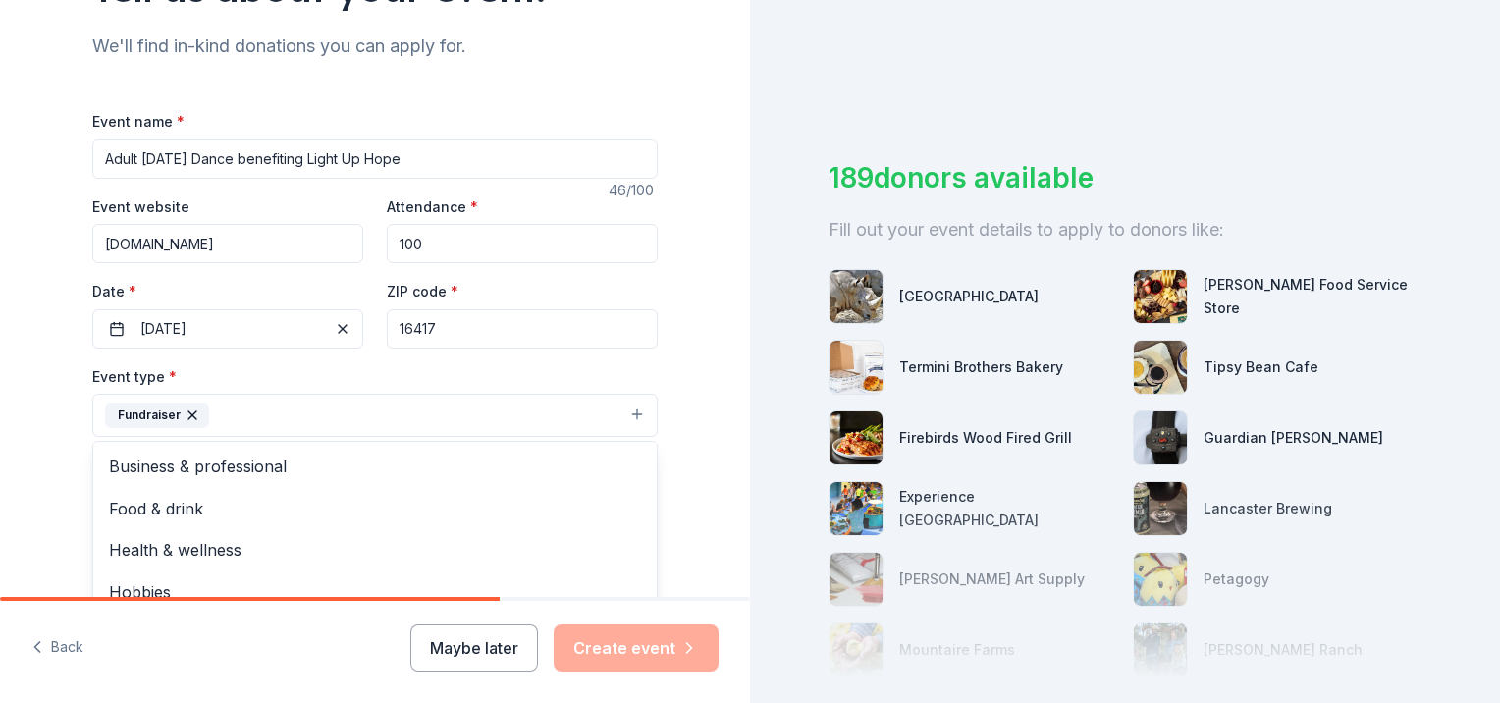
click at [675, 390] on div "Tell us about your event. We'll find in-kind donations you can apply for. Event…" at bounding box center [375, 458] width 628 height 1308
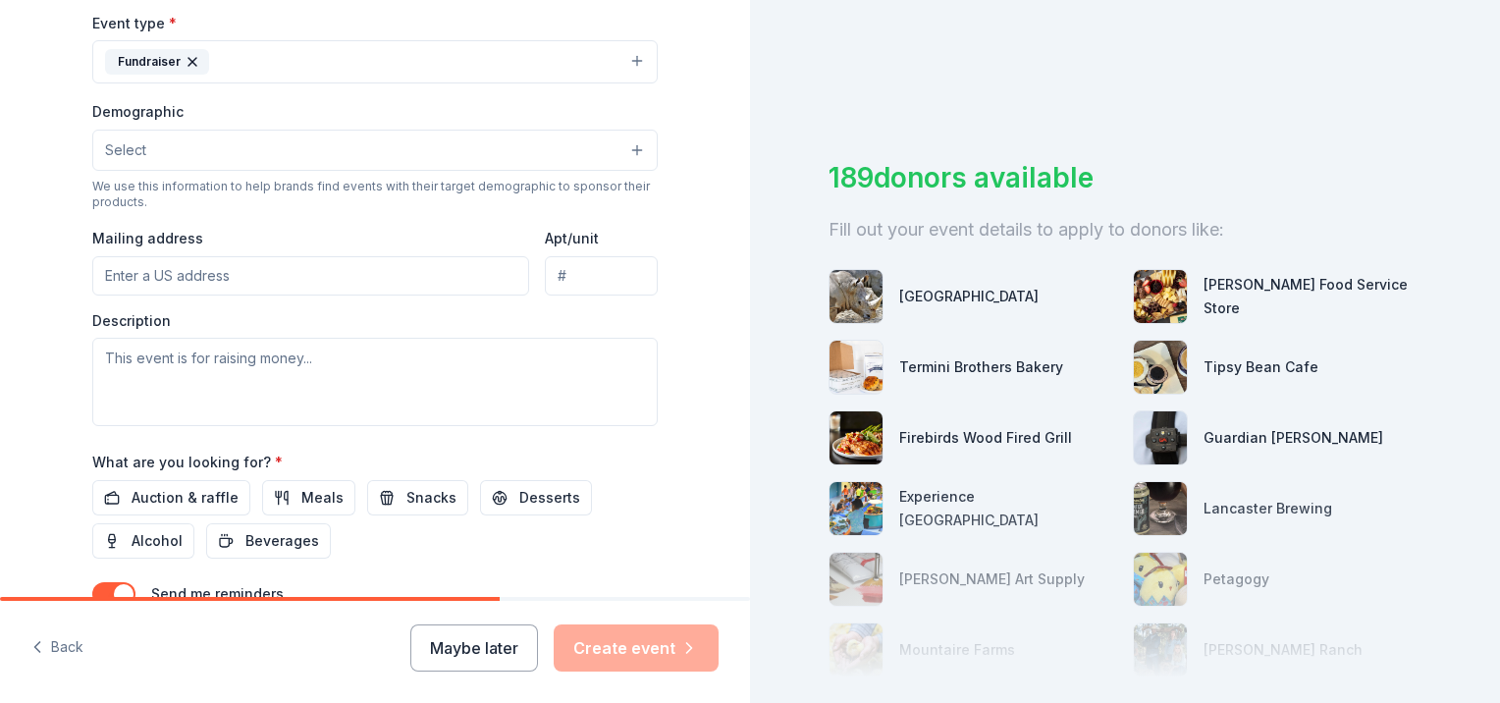
scroll to position [551, 0]
click at [220, 152] on button "Select" at bounding box center [374, 149] width 565 height 41
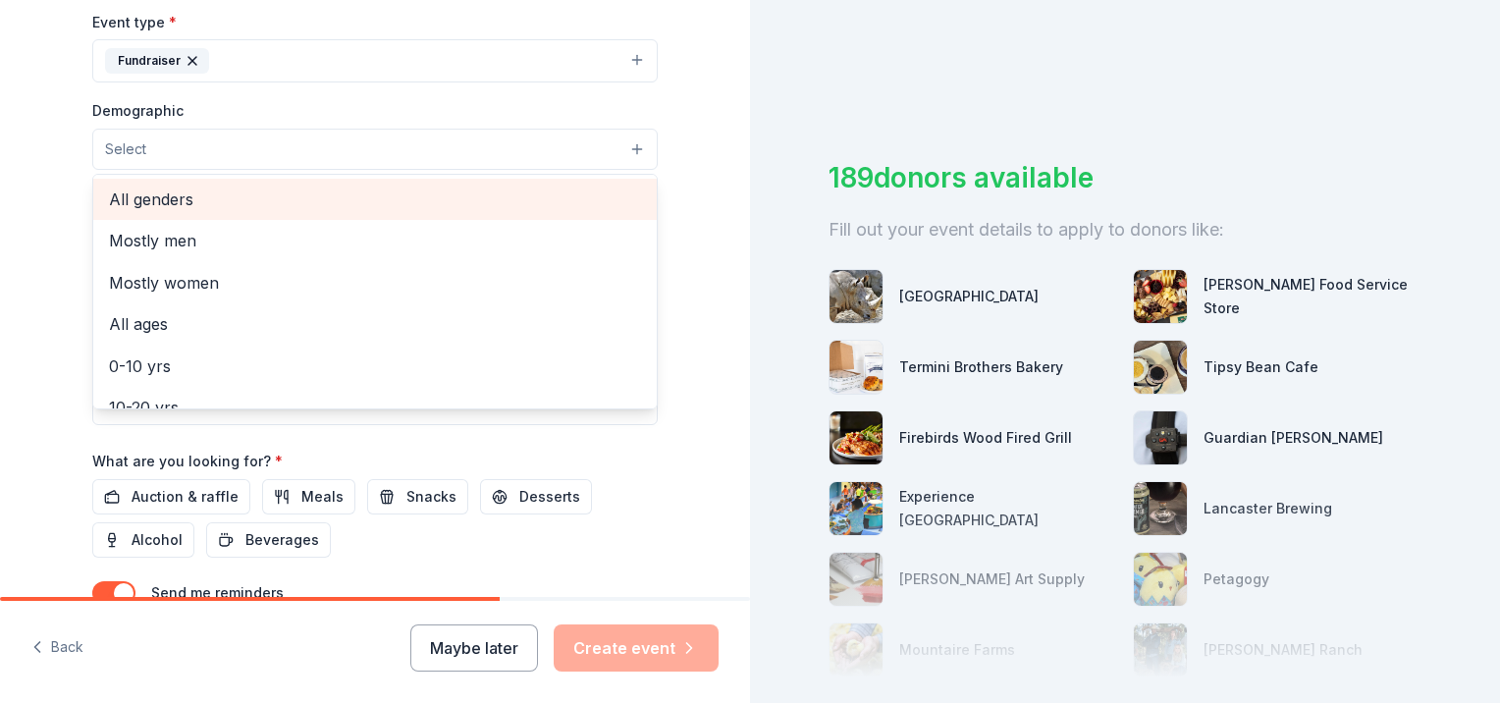
click at [200, 200] on span "All genders" at bounding box center [375, 199] width 532 height 26
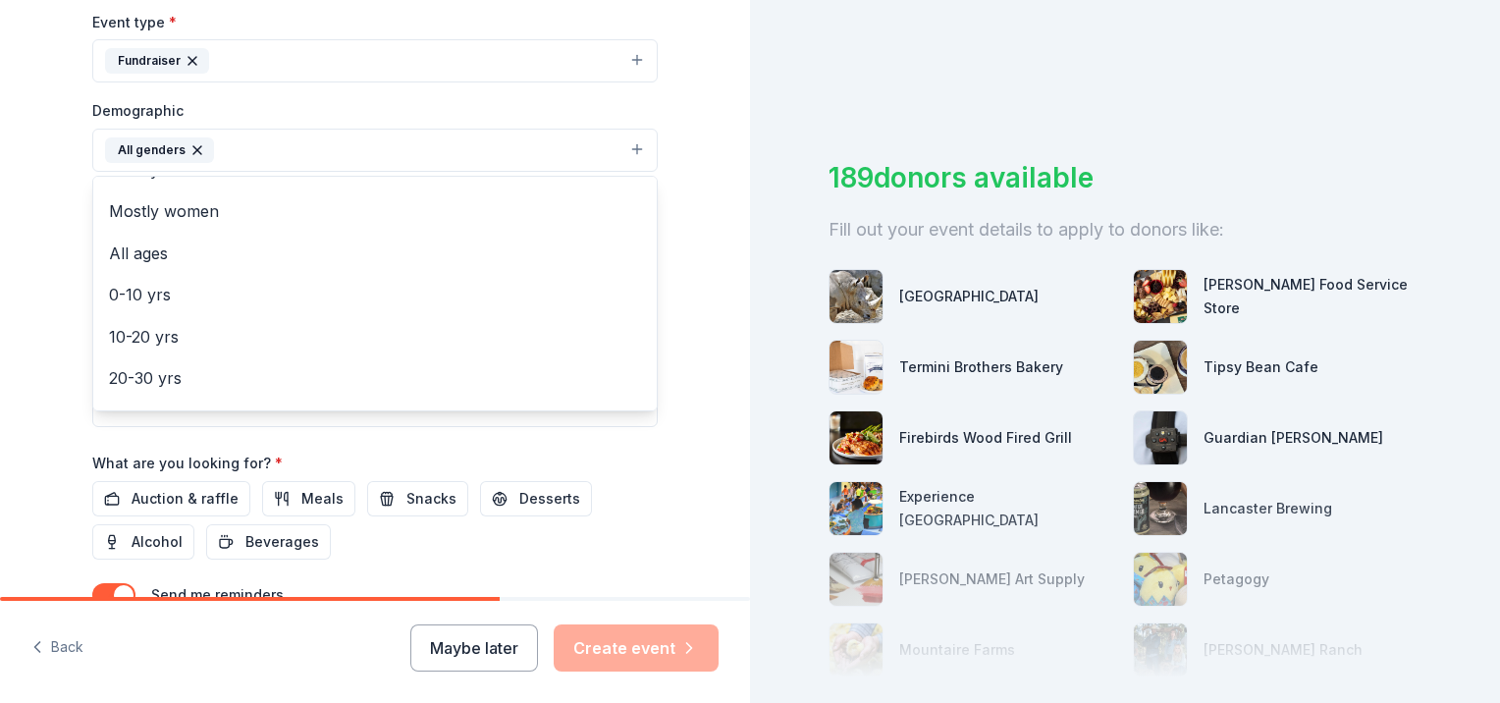
scroll to position [0, 0]
click at [679, 133] on div "Tell us about your event. We'll find in-kind donations you can apply for. Event…" at bounding box center [375, 104] width 628 height 1310
click at [259, 157] on button "All genders" at bounding box center [374, 150] width 565 height 43
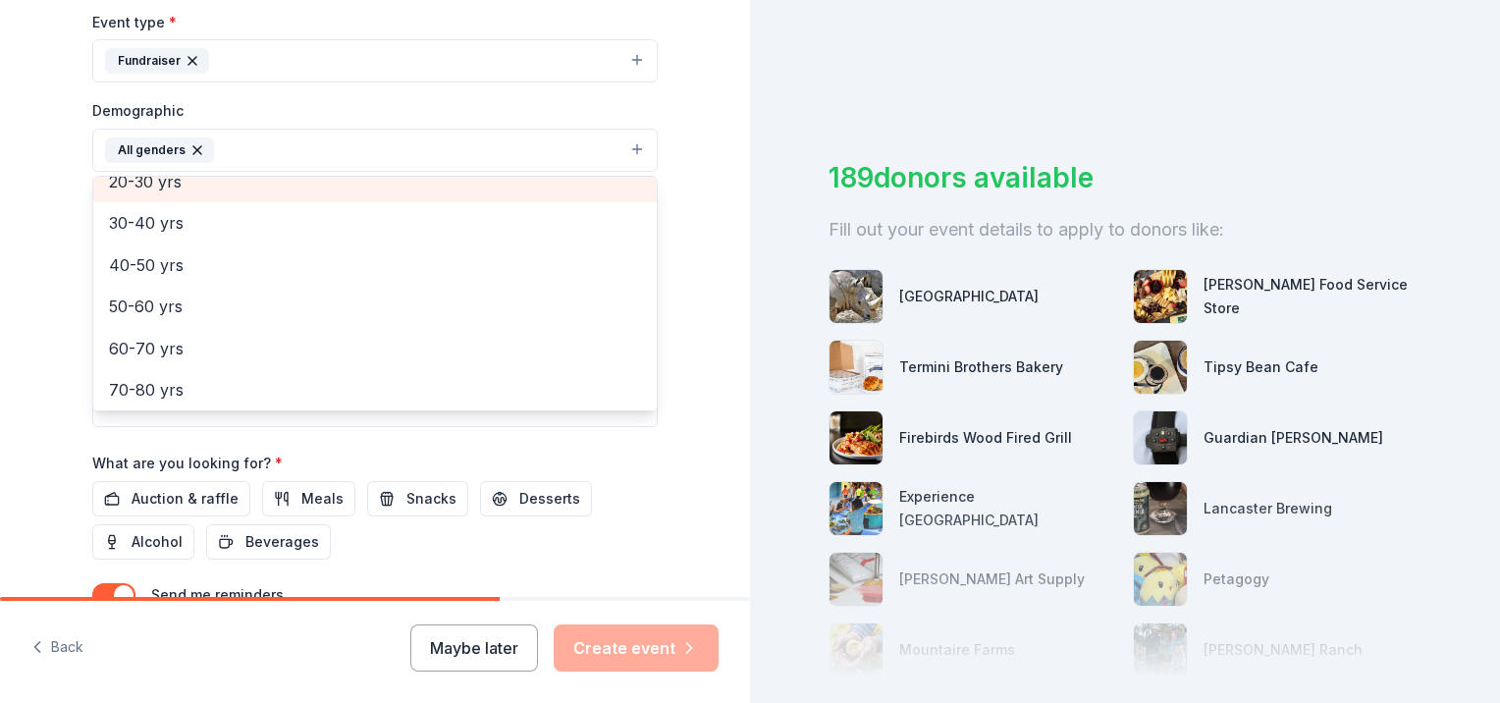
click at [207, 179] on div "20-30 yrs" at bounding box center [374, 181] width 563 height 41
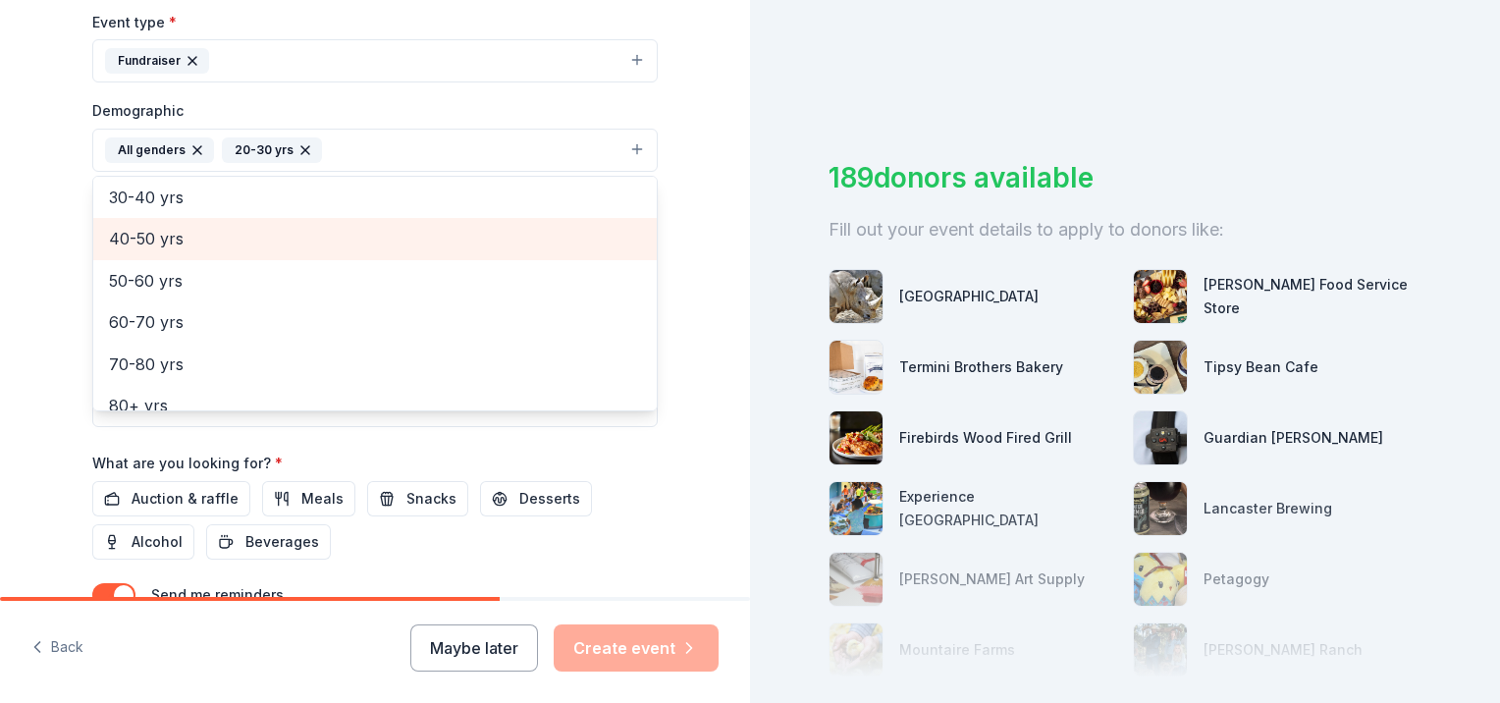
click at [203, 247] on span "40-50 yrs" at bounding box center [375, 239] width 532 height 26
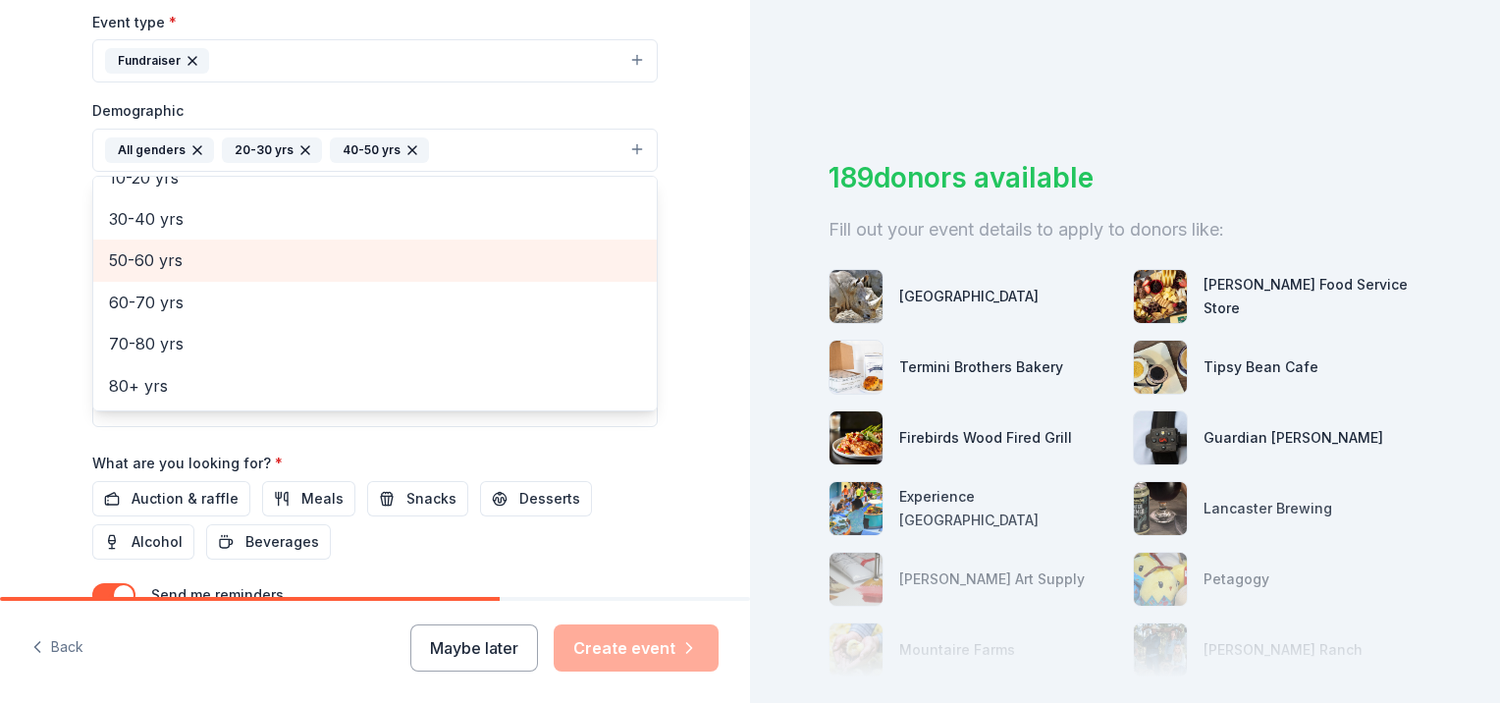
scroll to position [189, 0]
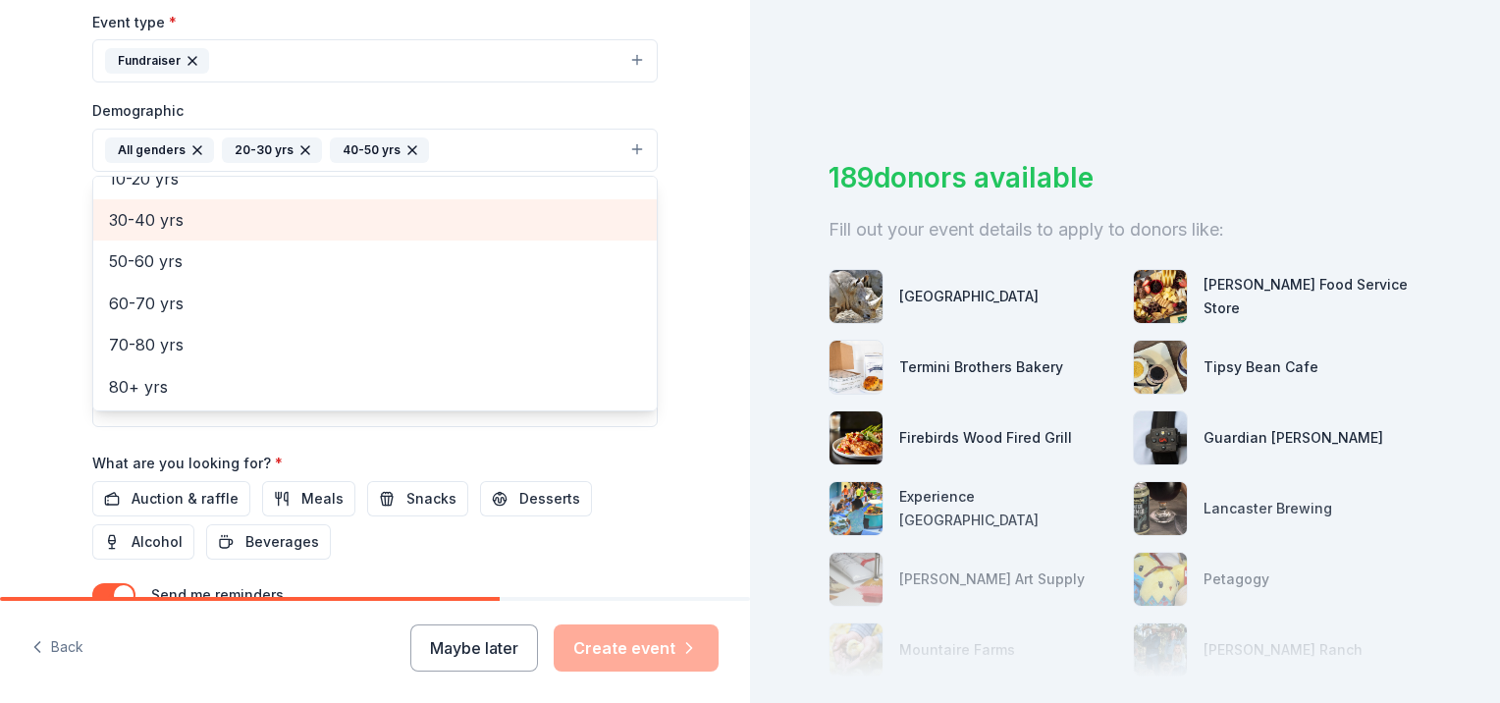
click at [200, 227] on span "30-40 yrs" at bounding box center [375, 220] width 532 height 26
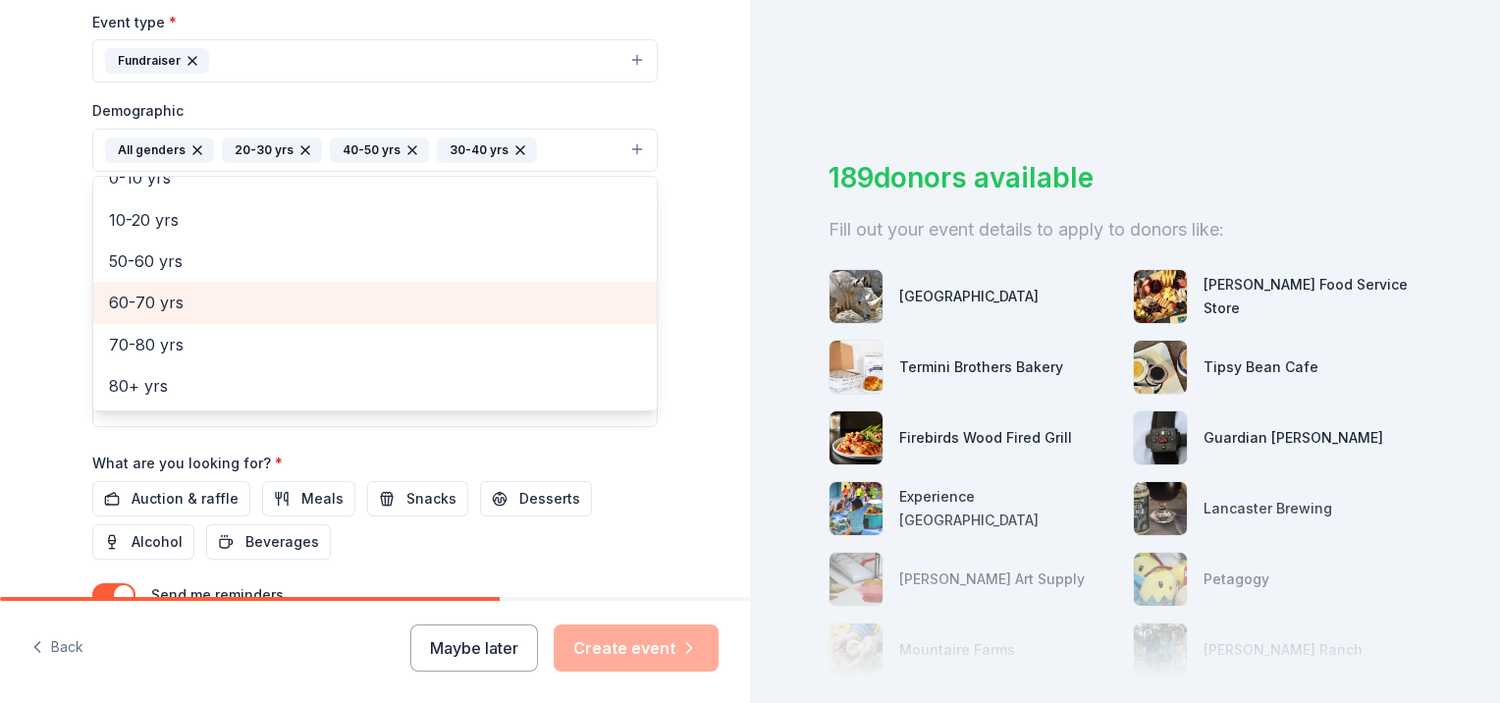
click at [204, 304] on span "60-70 yrs" at bounding box center [375, 303] width 532 height 26
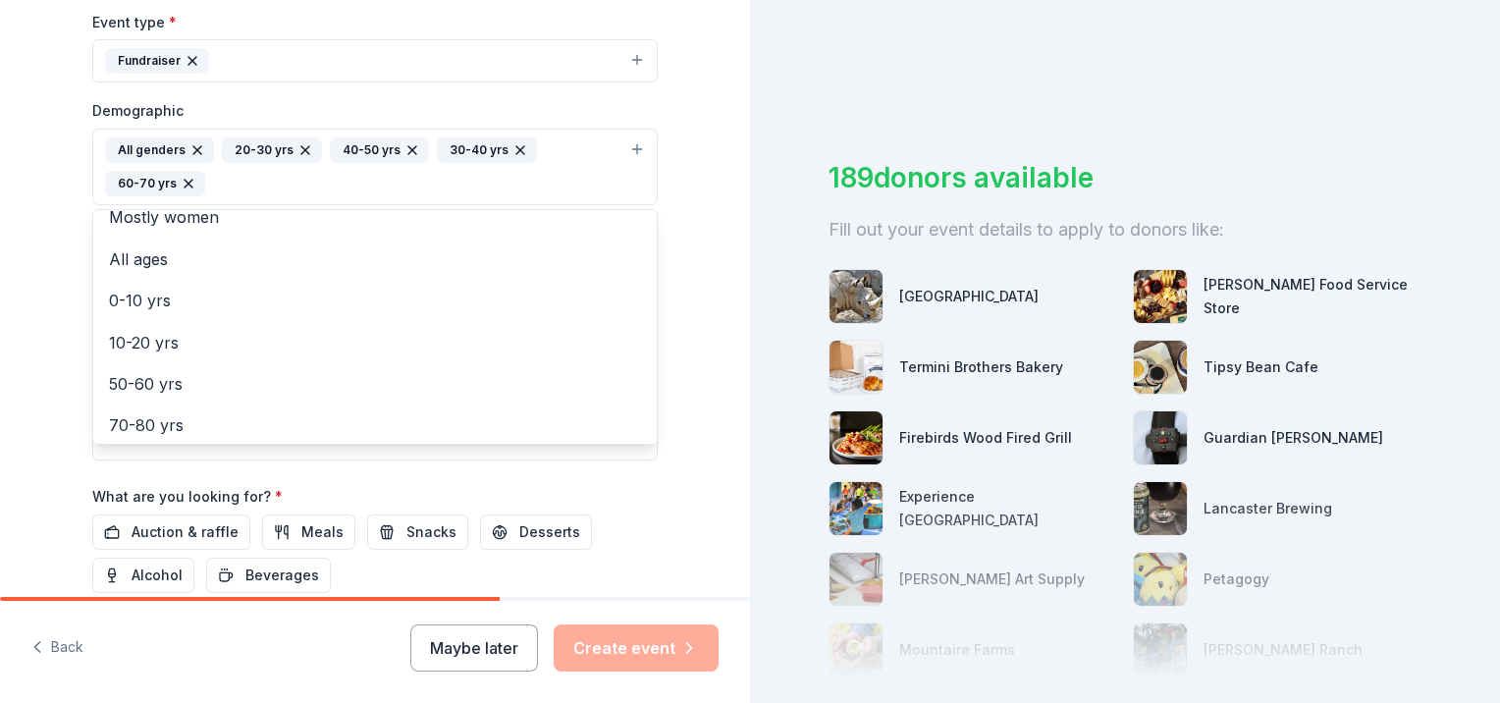
scroll to position [0, 0]
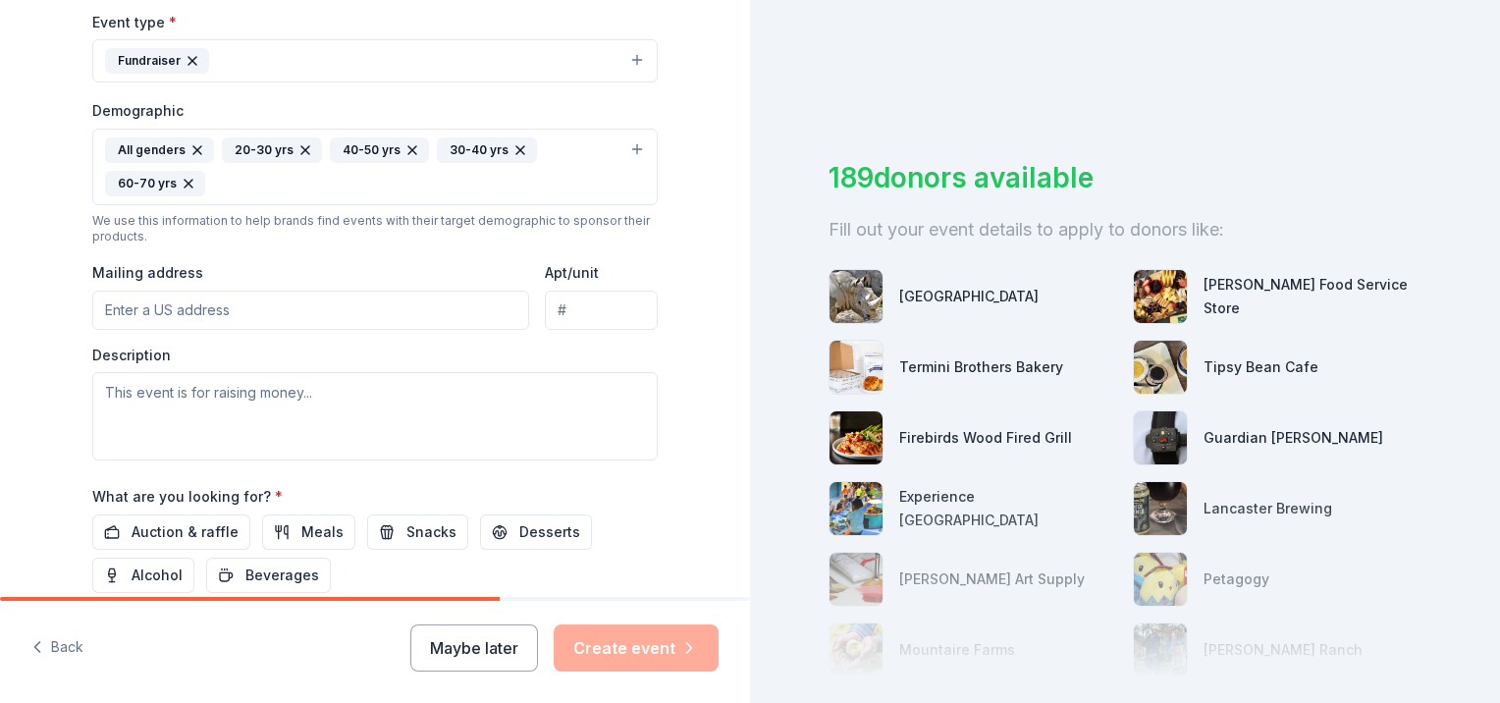
click at [512, 149] on icon "button" at bounding box center [520, 150] width 16 height 16
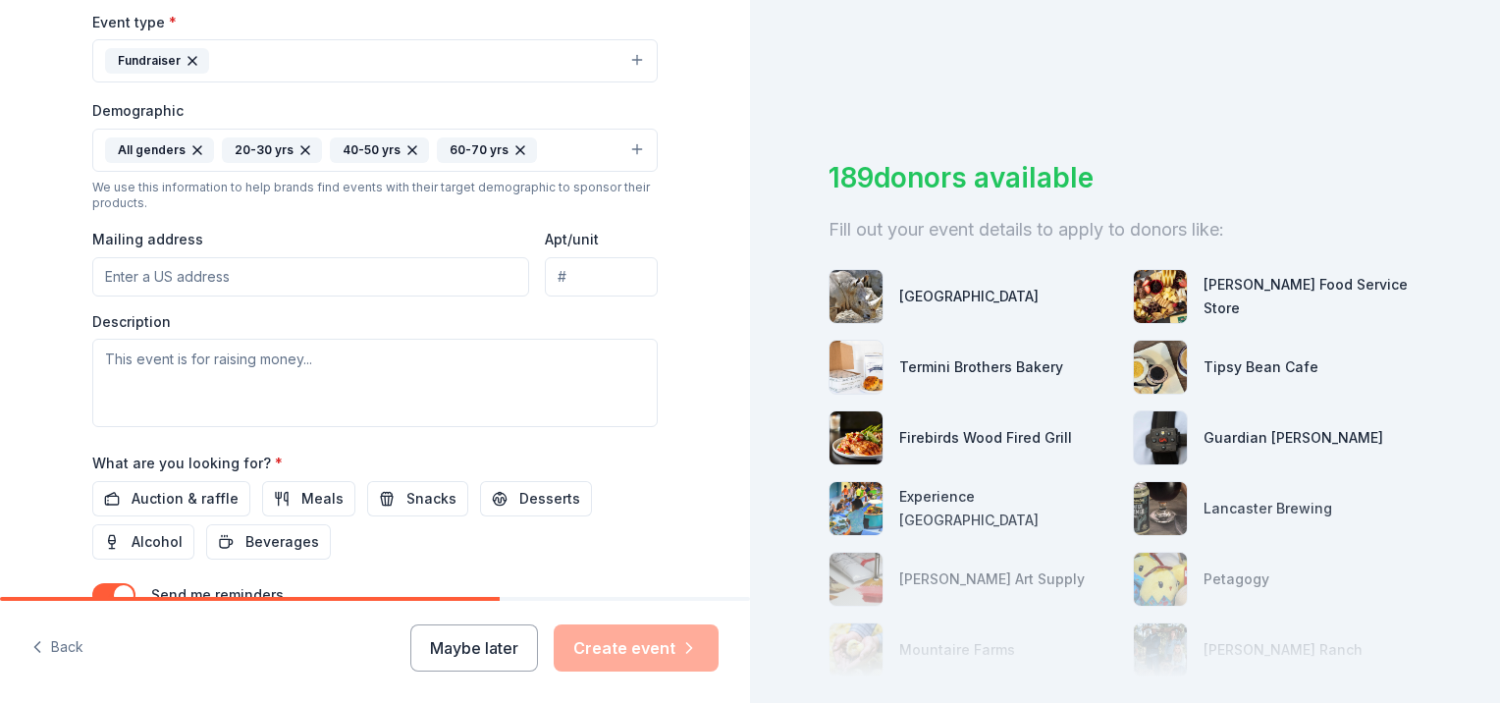
click at [687, 192] on div "Tell us about your event. We'll find in-kind donations you can apply for. Event…" at bounding box center [375, 104] width 750 height 1310
click at [560, 148] on button "All genders 20-30 yrs 40-50 yrs 60-70 yrs" at bounding box center [374, 150] width 565 height 43
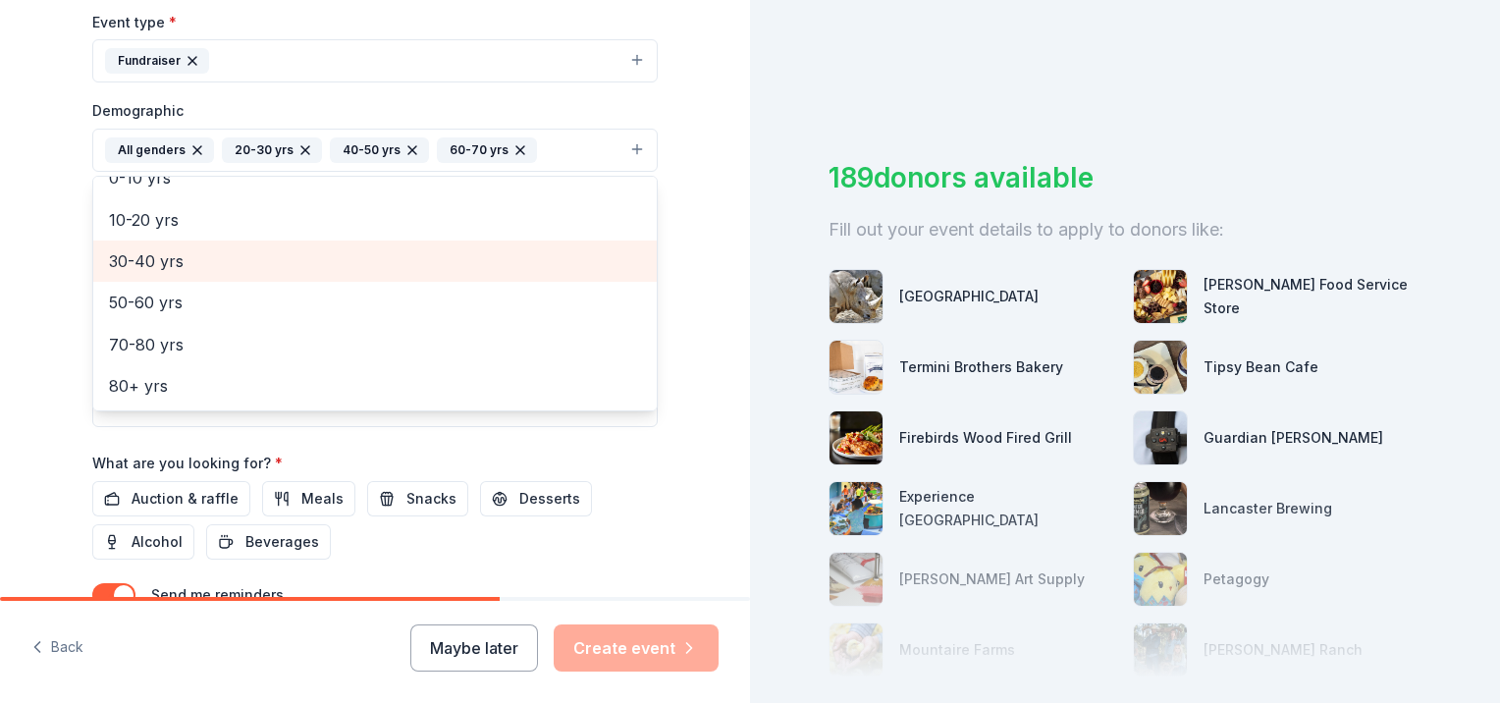
click at [173, 266] on span "30-40 yrs" at bounding box center [375, 261] width 532 height 26
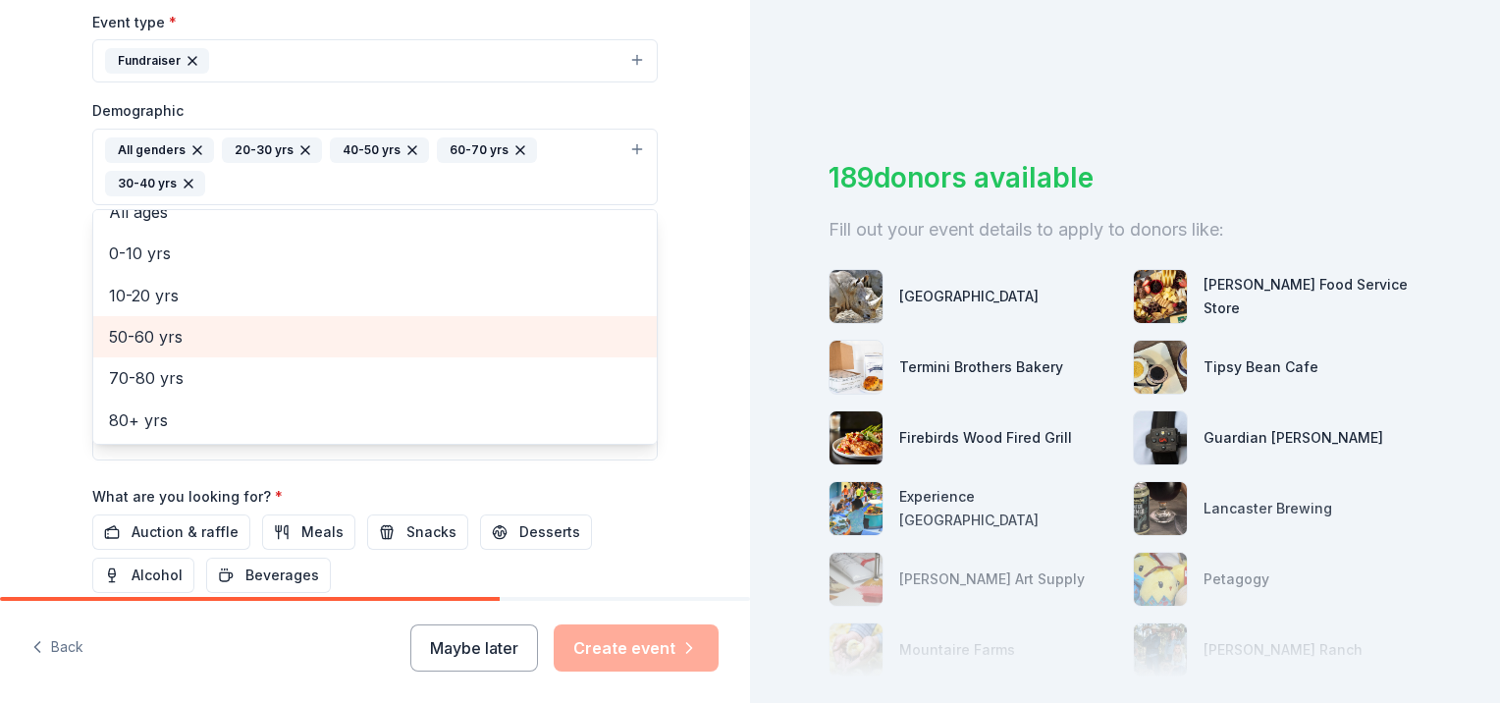
click at [179, 330] on span "50-60 yrs" at bounding box center [375, 337] width 532 height 26
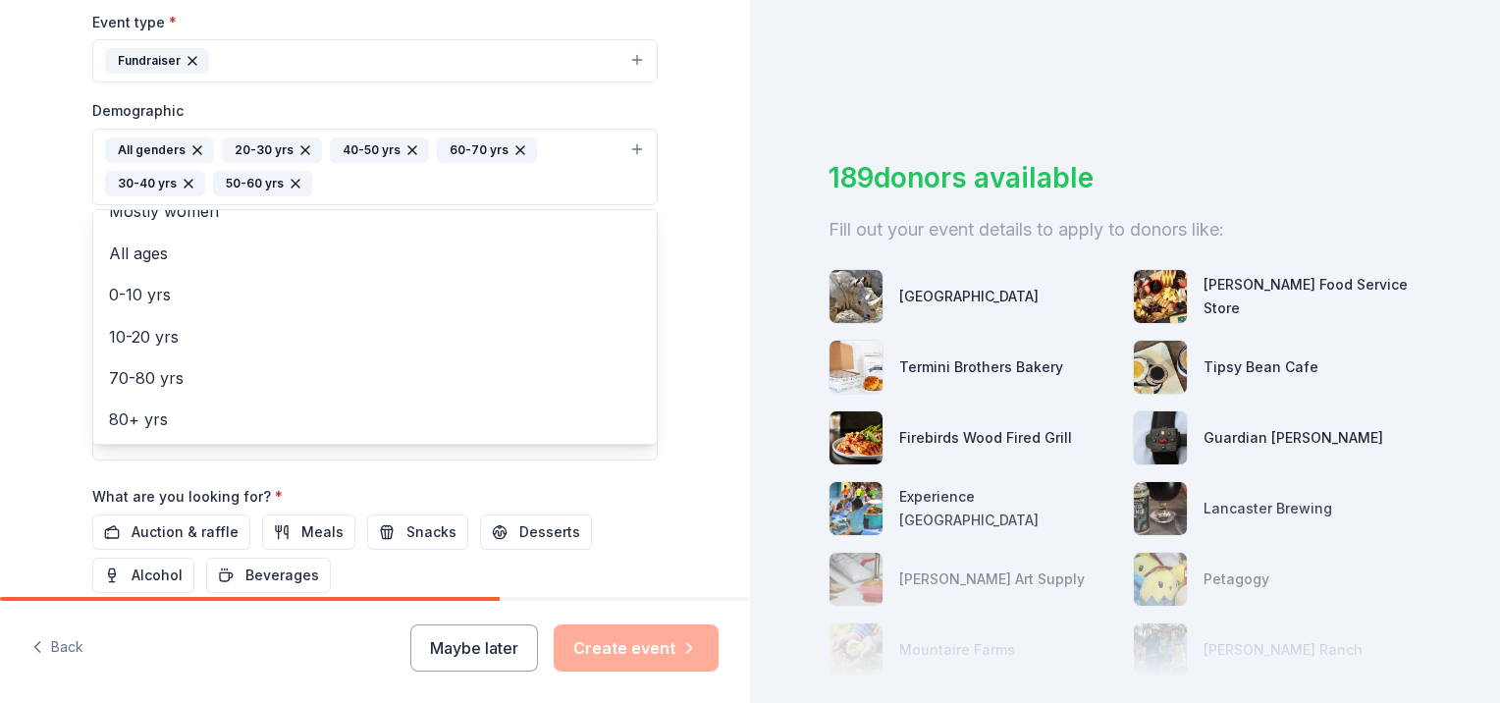
click at [683, 489] on div "Tell us about your event. We'll find in-kind donations you can apply for. Event…" at bounding box center [375, 121] width 750 height 1344
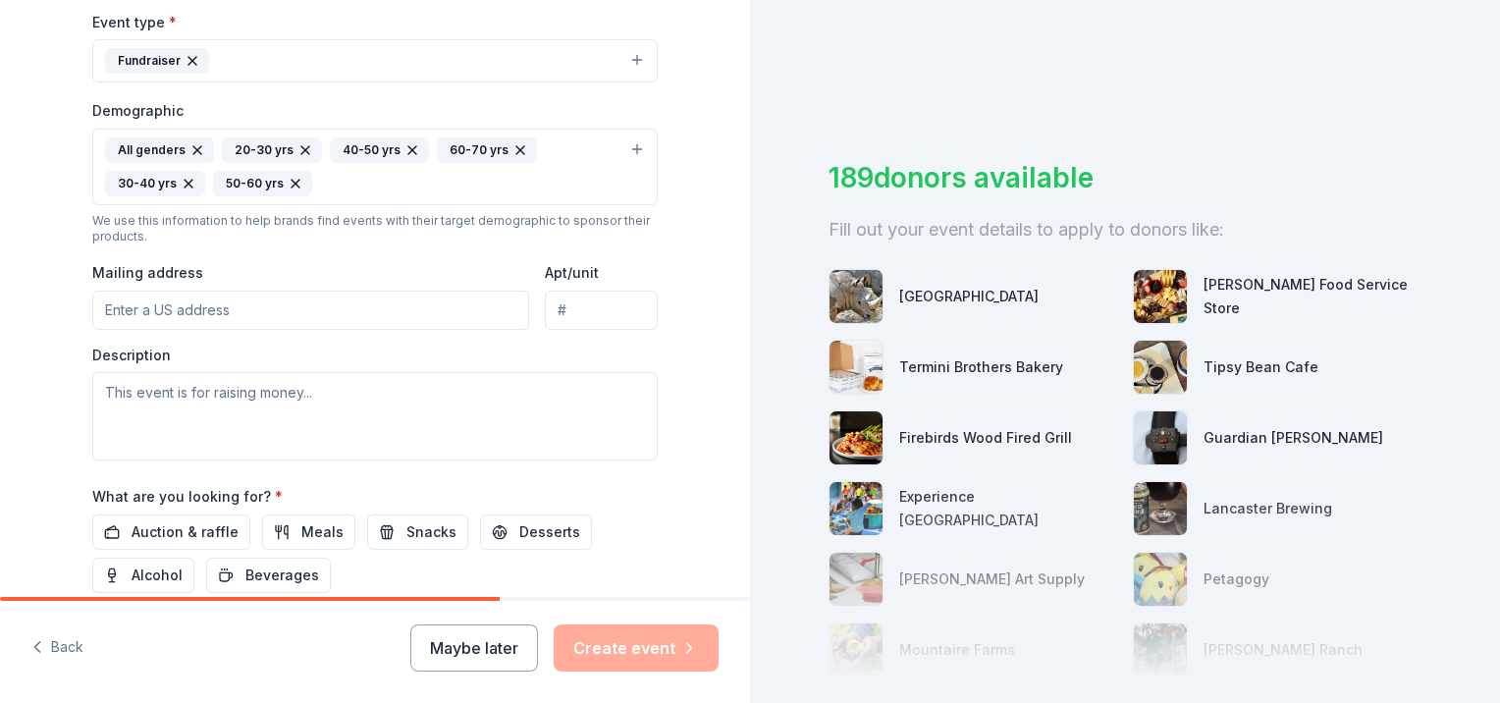
click at [264, 310] on input "Mailing address" at bounding box center [310, 310] width 437 height 39
type input "[STREET_ADDRESS][PERSON_NAME]"
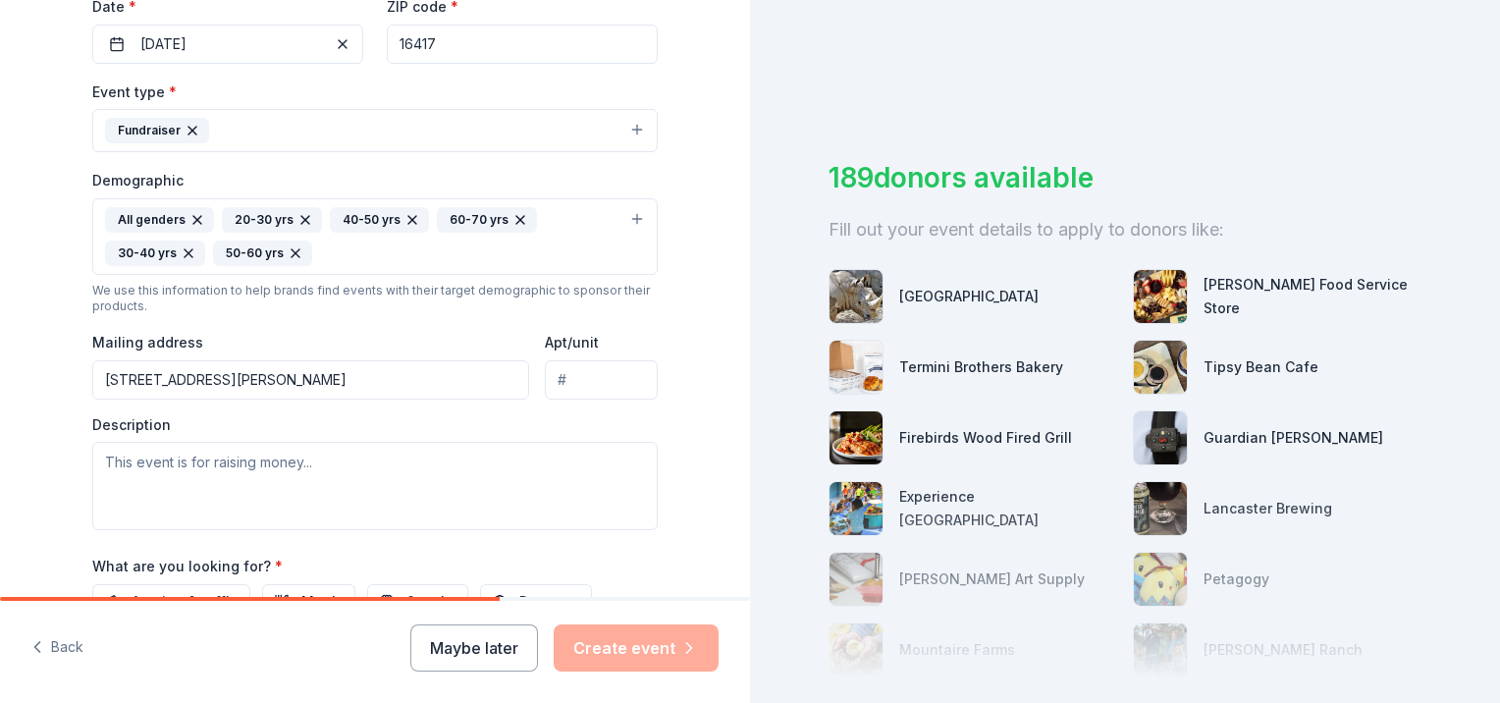
scroll to position [746, 0]
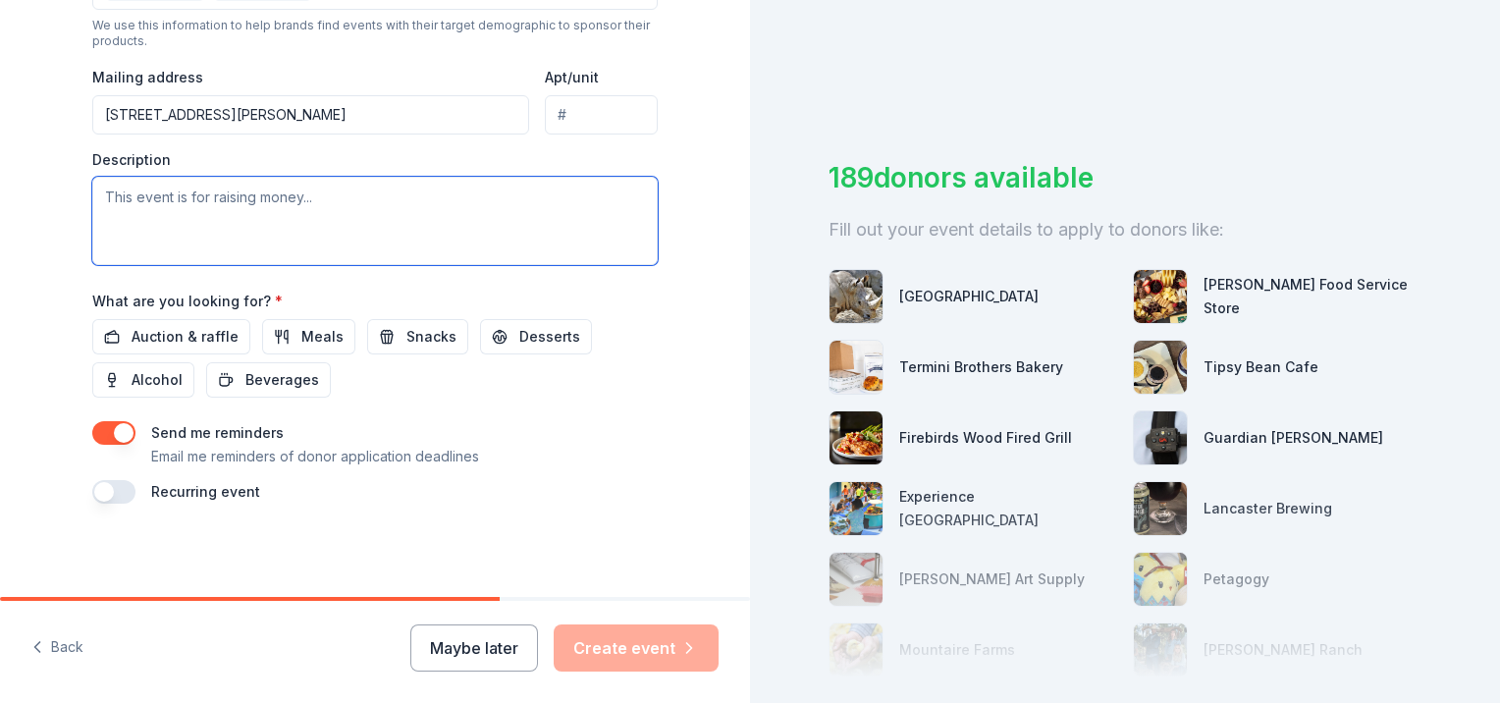
click at [220, 192] on textarea at bounding box center [374, 221] width 565 height 88
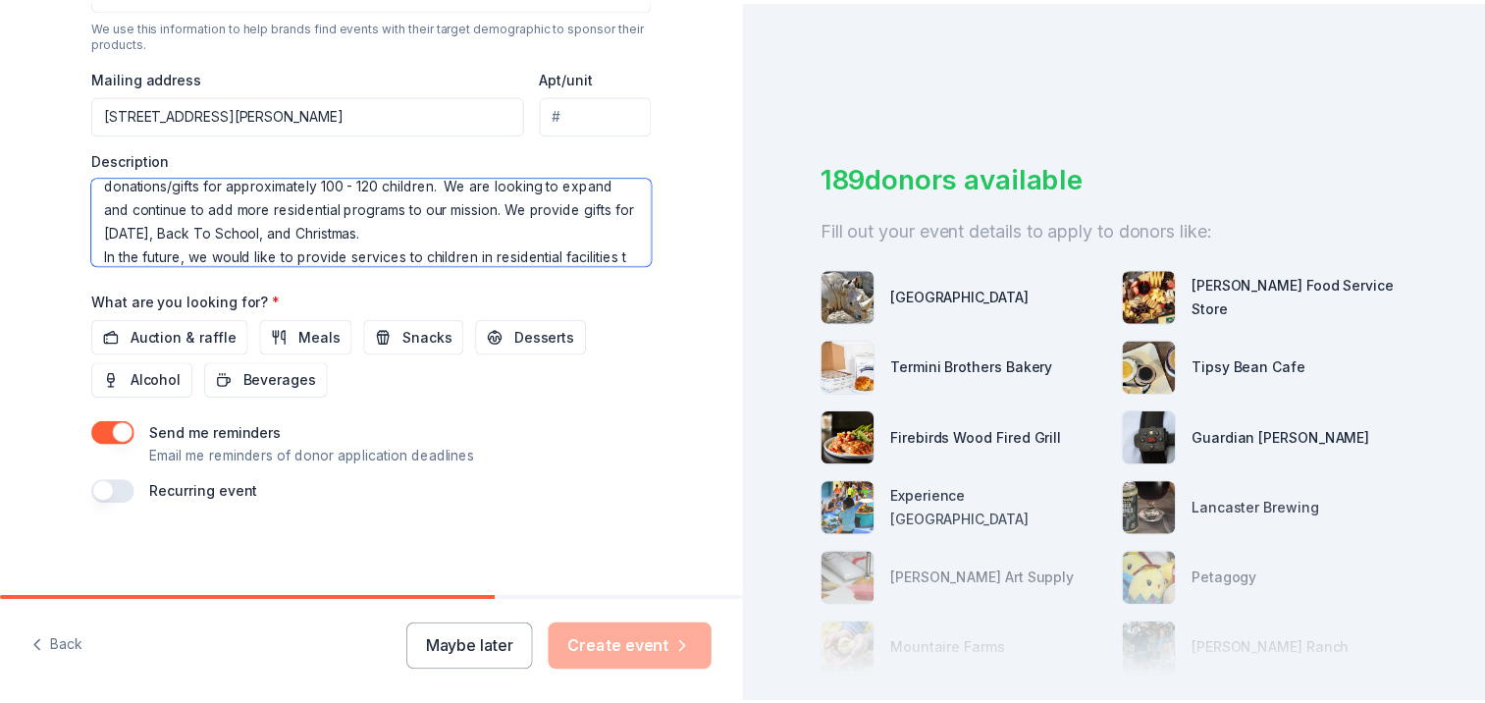
scroll to position [82, 0]
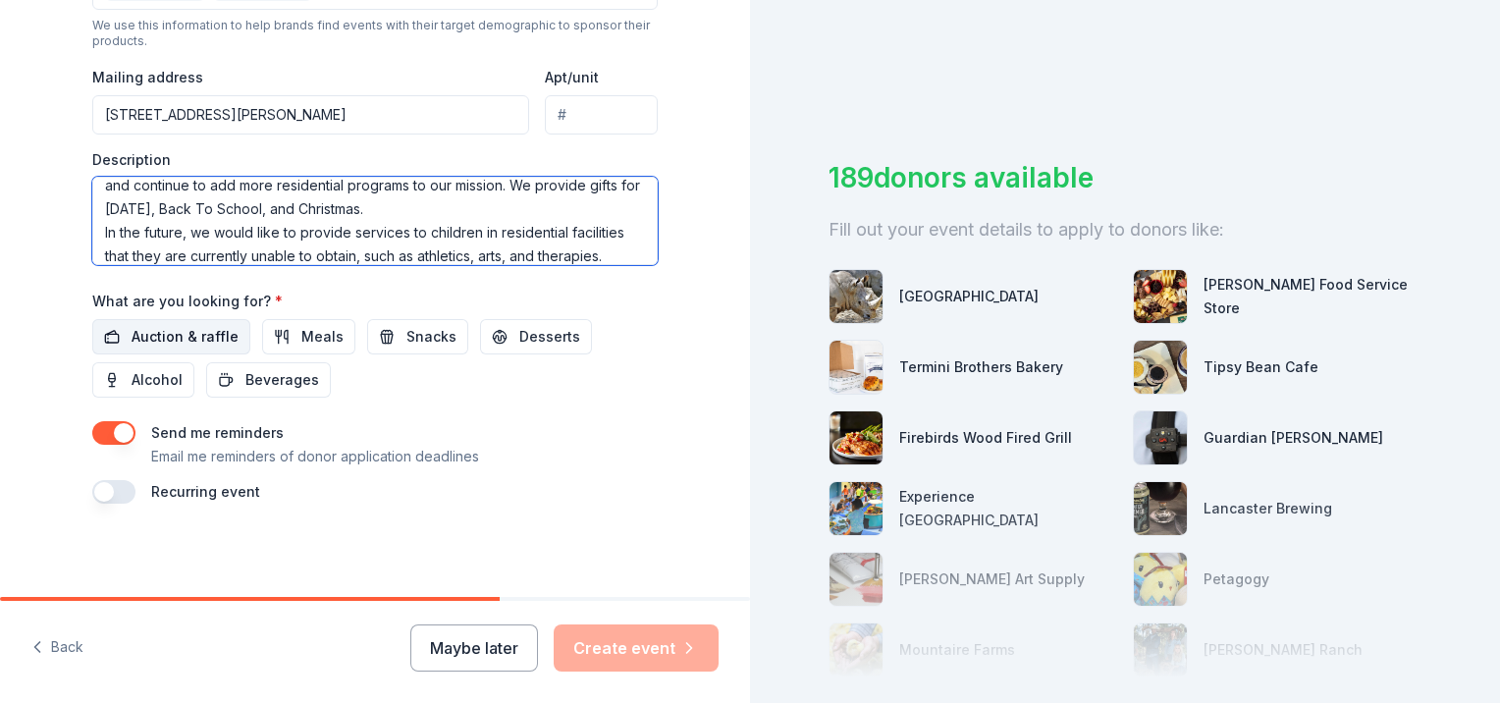
type textarea "This is event is to help raise money to continue to be able to provide for kids…"
click at [188, 343] on span "Auction & raffle" at bounding box center [185, 337] width 107 height 24
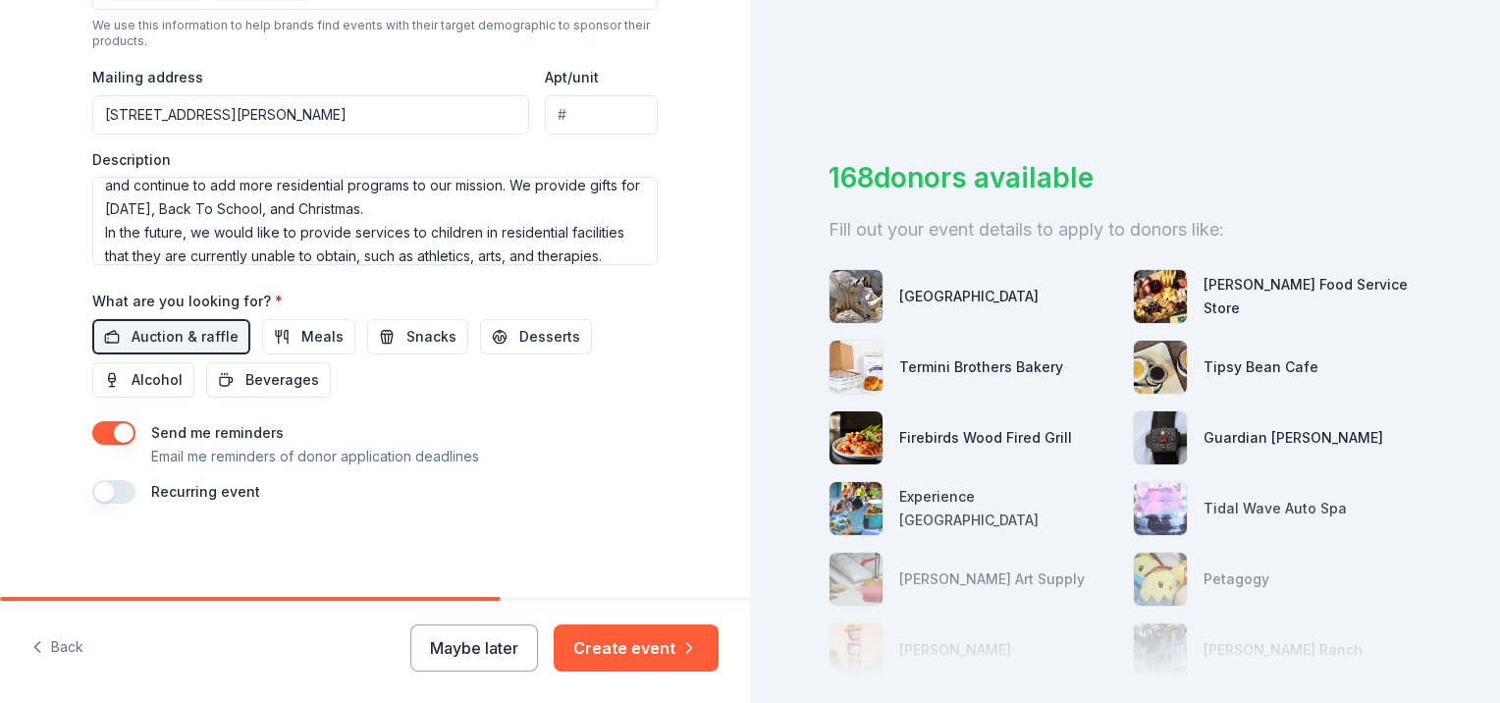
click at [118, 428] on button "button" at bounding box center [113, 433] width 43 height 24
click at [118, 430] on button "button" at bounding box center [113, 433] width 43 height 24
click at [660, 656] on button "Create event" at bounding box center [636, 647] width 165 height 47
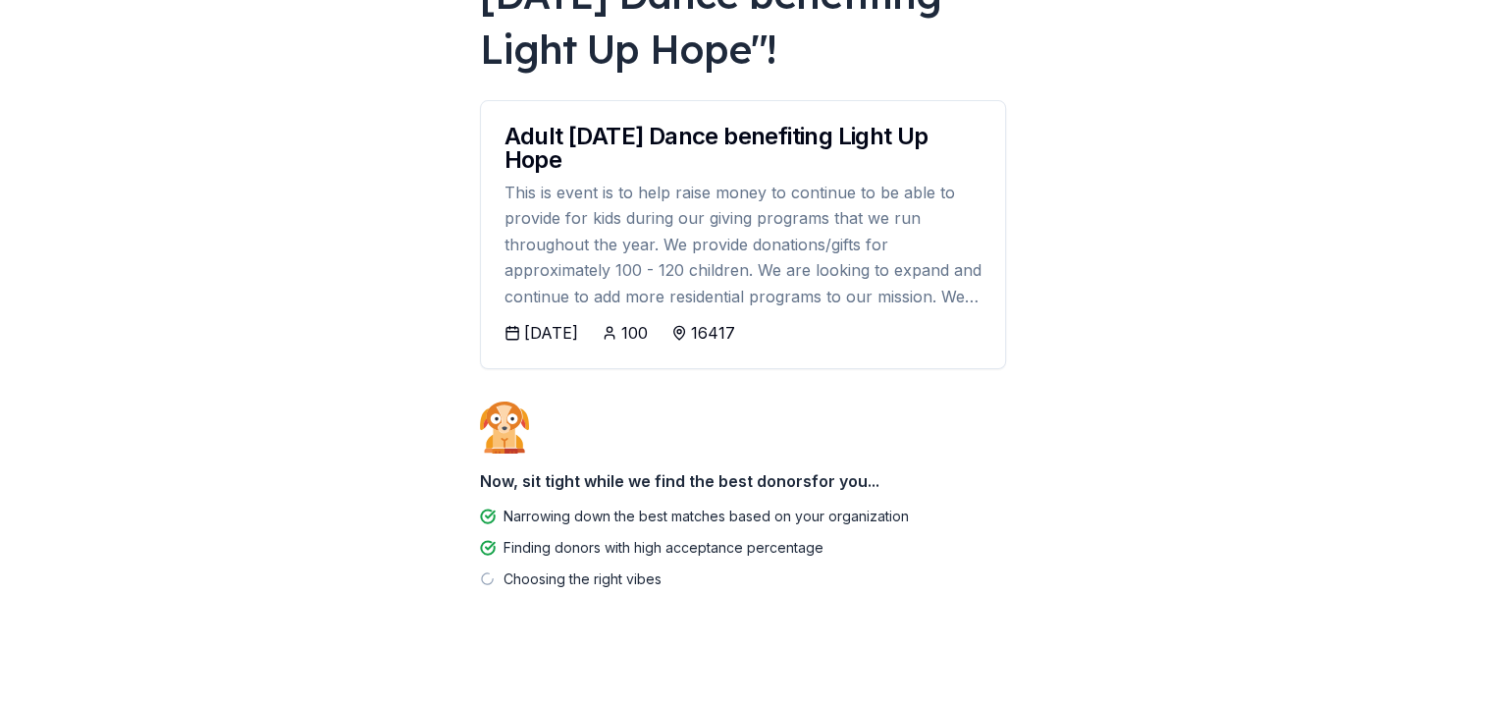
scroll to position [231, 0]
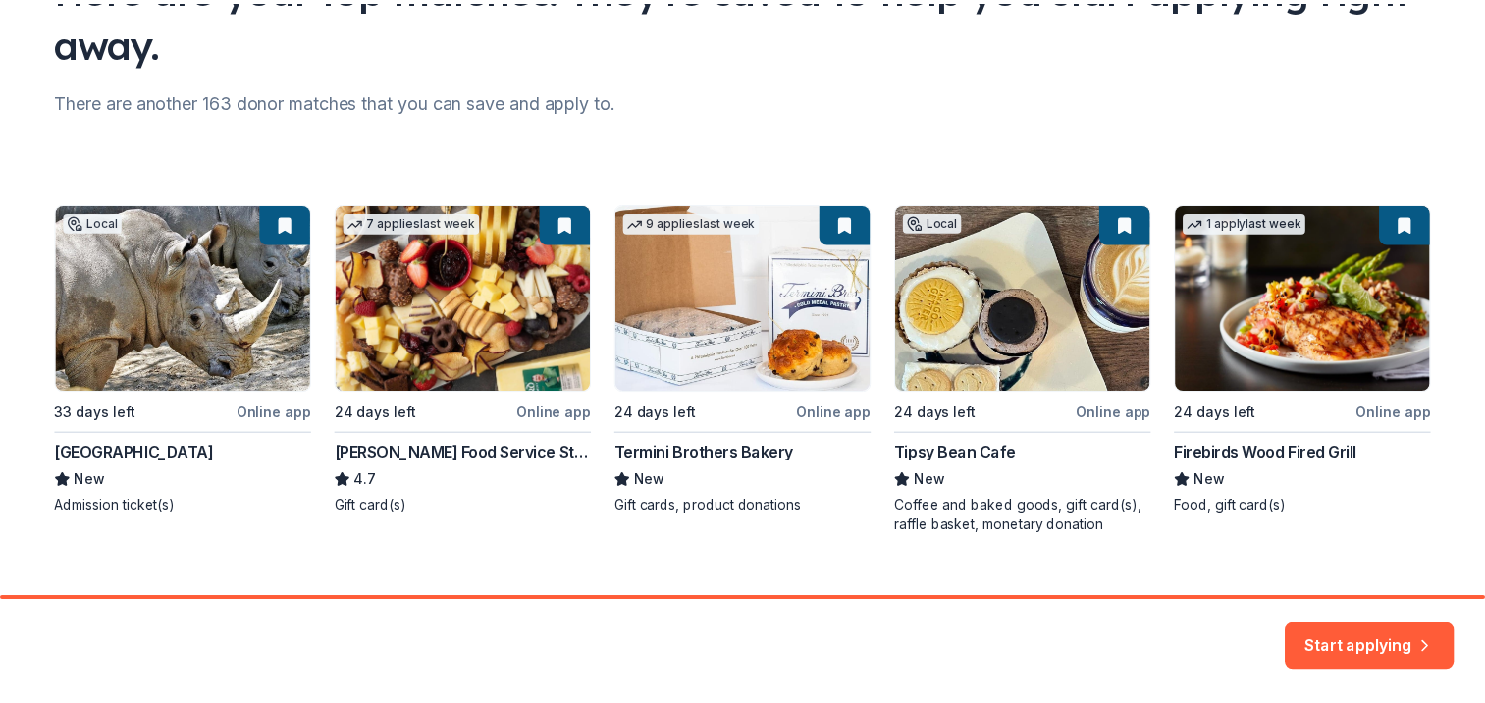
scroll to position [228, 0]
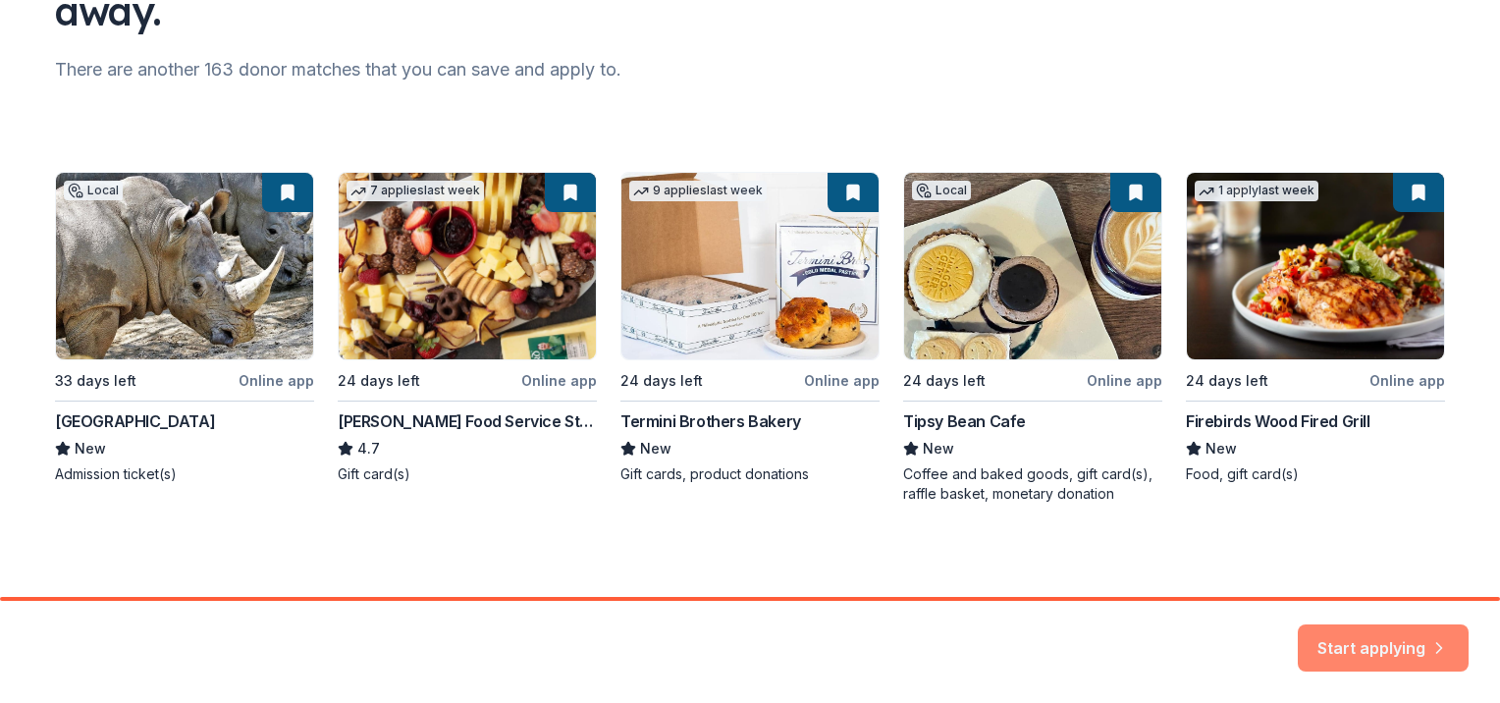
click at [1397, 644] on button "Start applying" at bounding box center [1382, 635] width 171 height 47
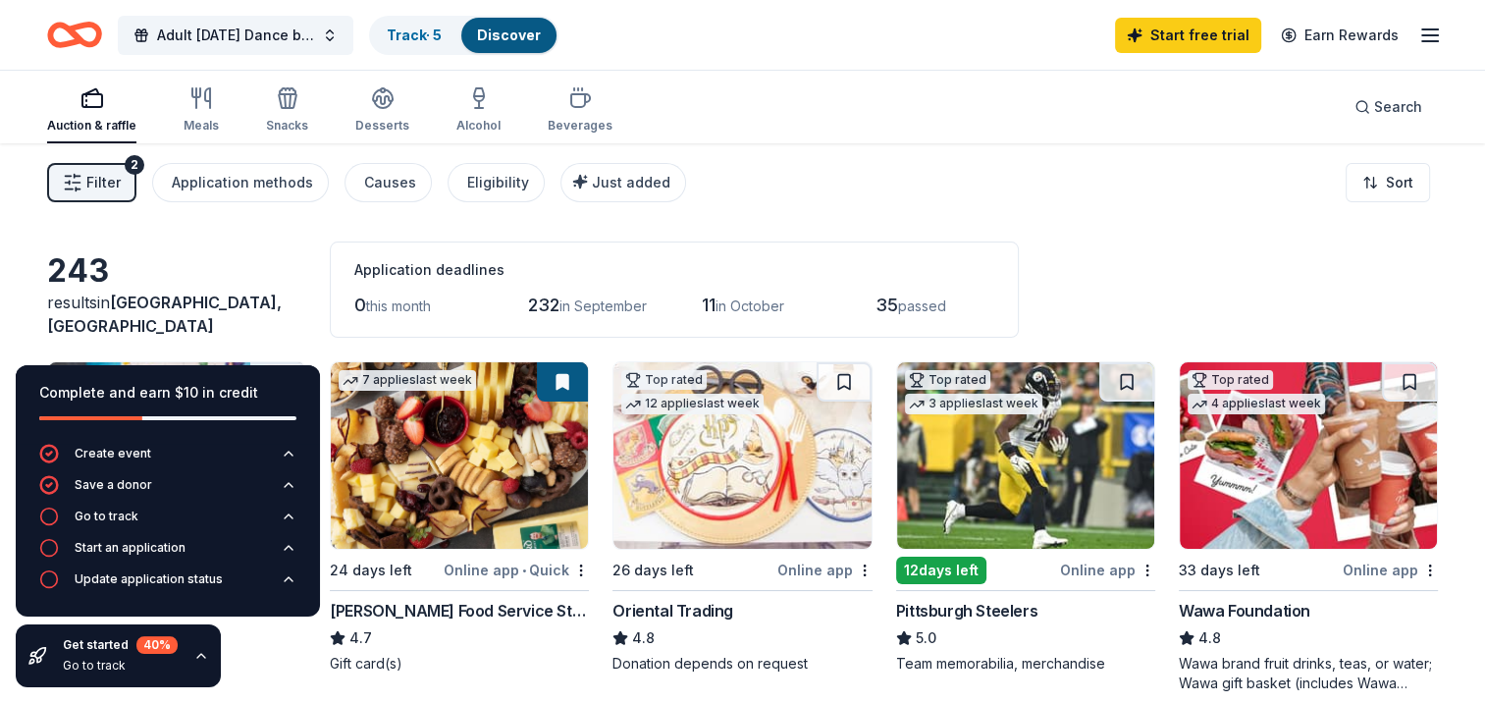
click at [825, 201] on div "Filter 2 Application methods Causes Eligibility Just added Sort" at bounding box center [742, 182] width 1485 height 79
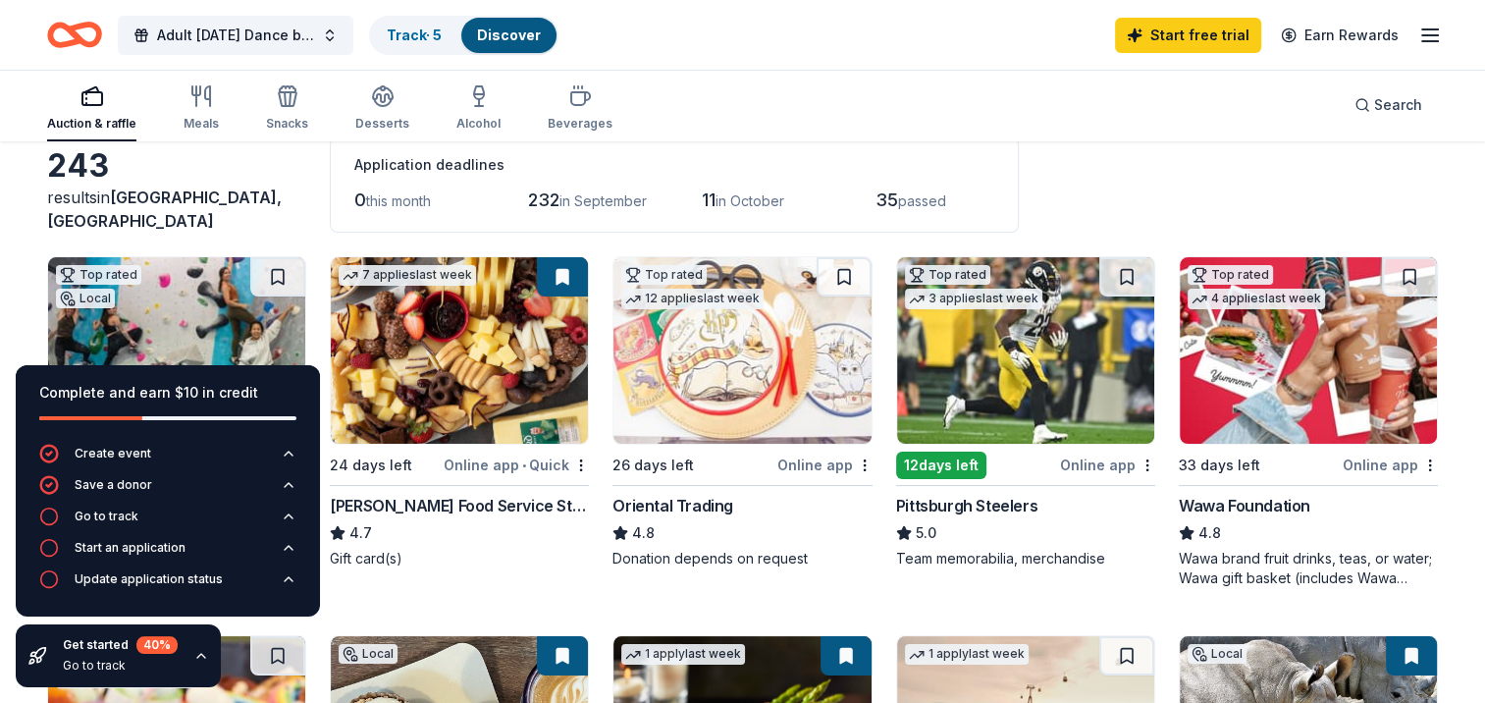
scroll to position [98, 0]
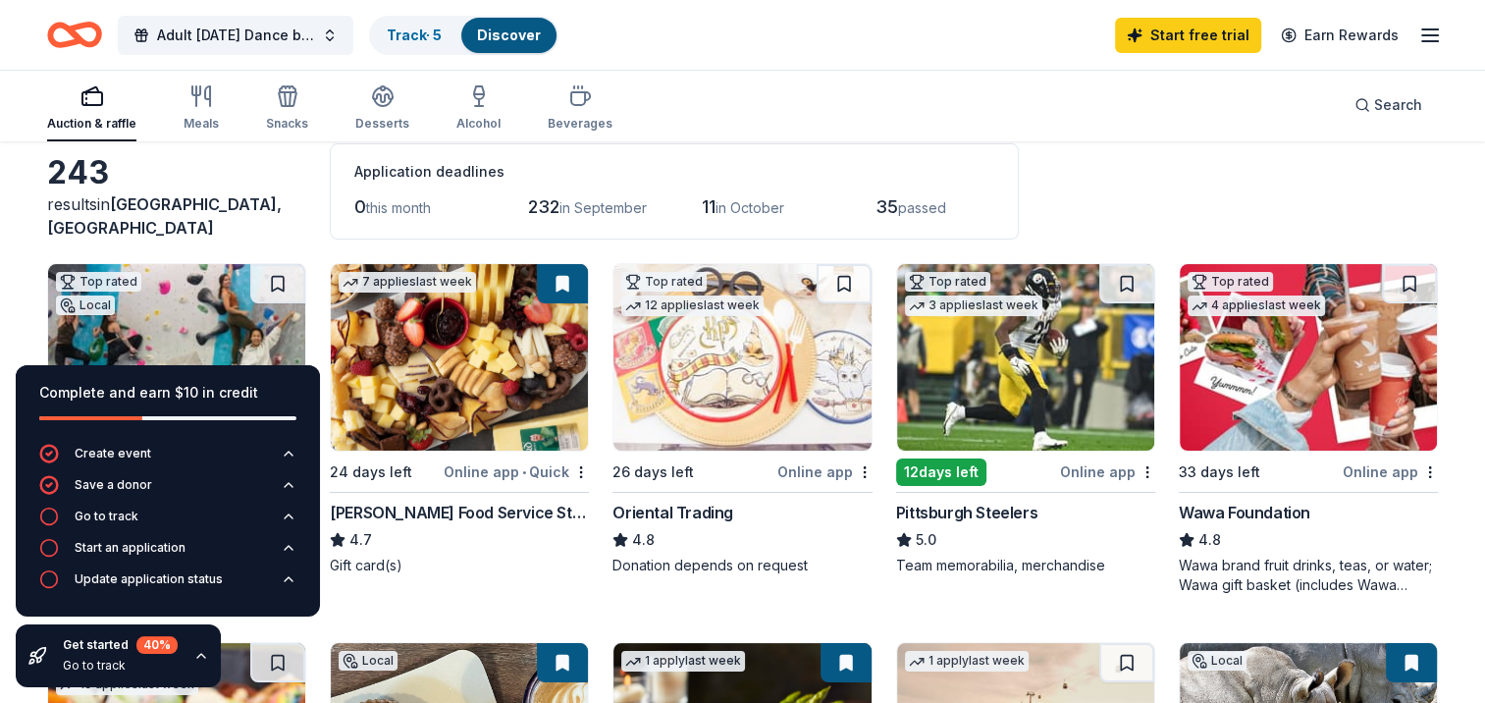
click at [507, 468] on div "Online app • Quick" at bounding box center [516, 471] width 145 height 25
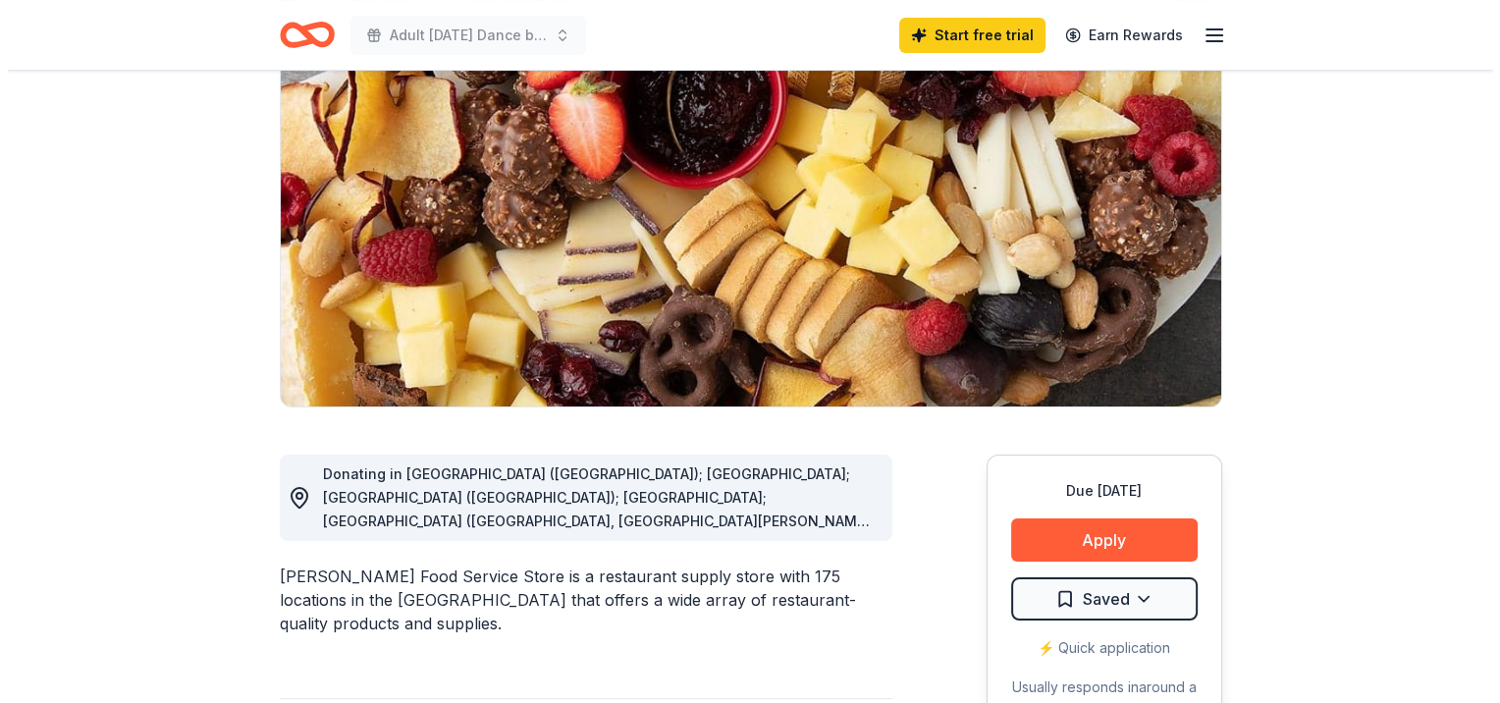
scroll to position [294, 0]
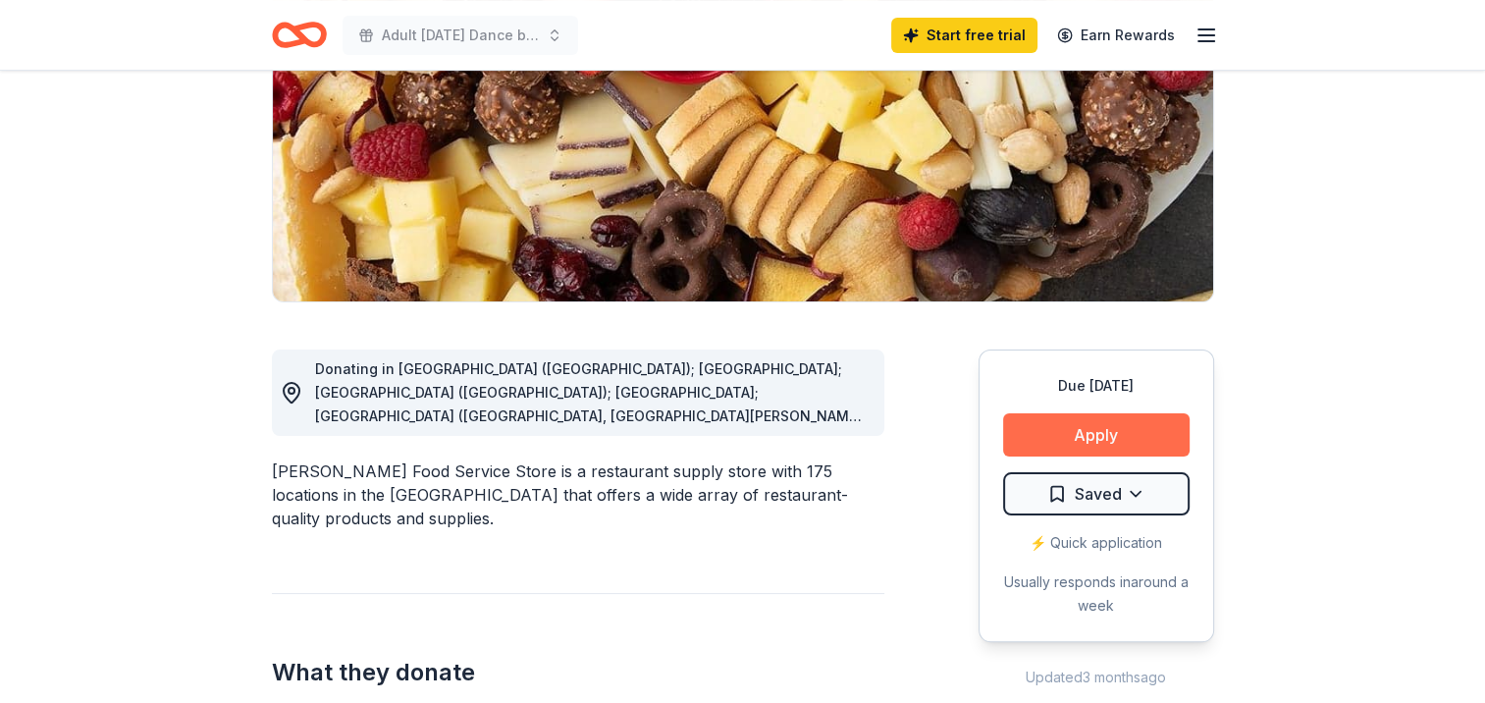
click at [1127, 434] on button "Apply" at bounding box center [1096, 434] width 186 height 43
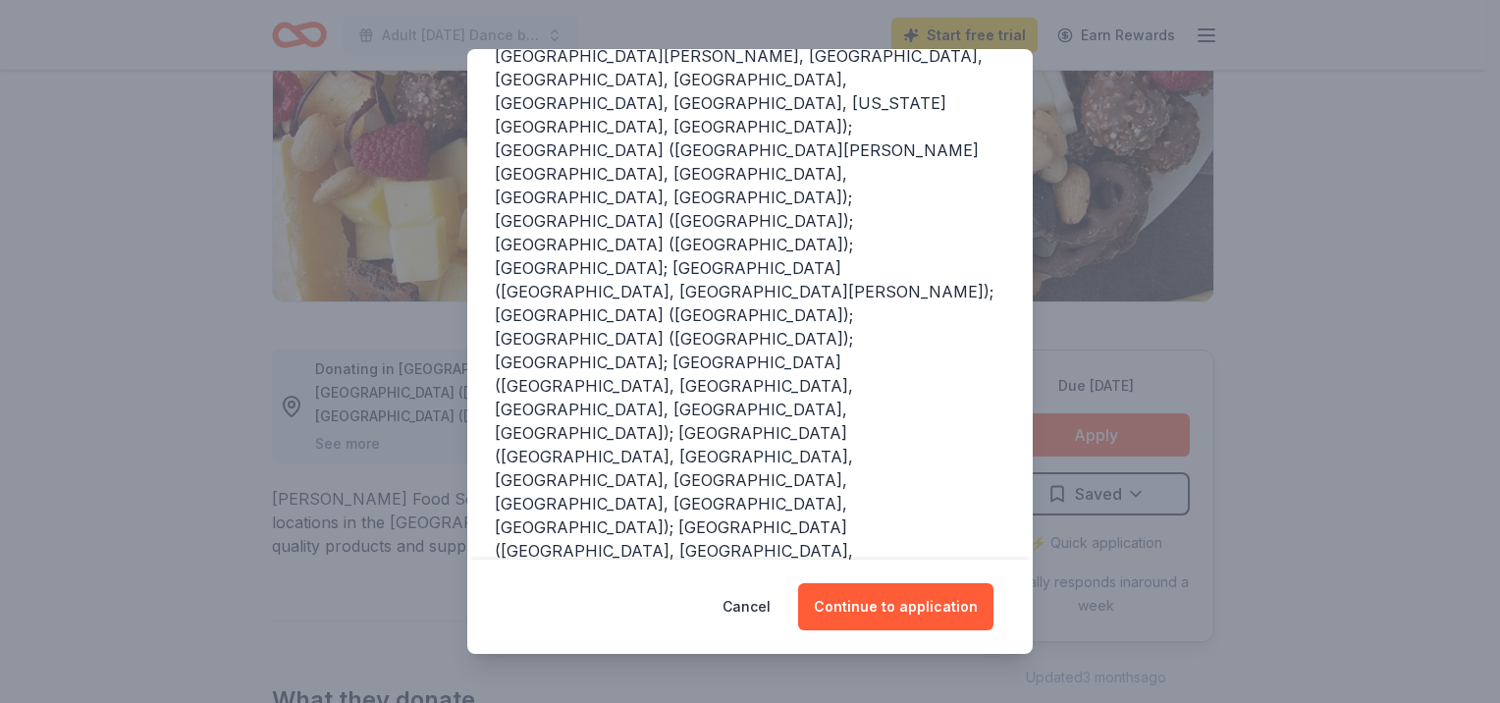
scroll to position [400, 0]
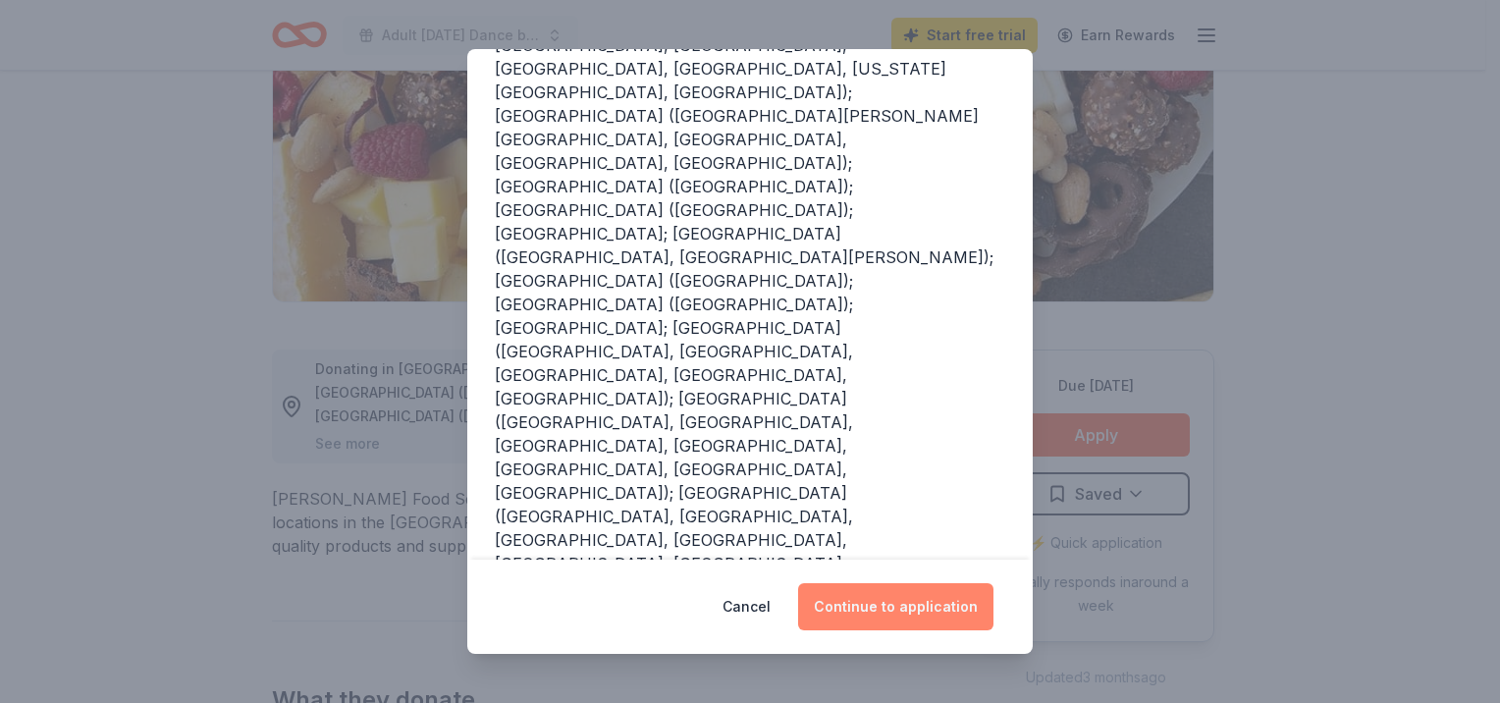
click at [918, 612] on button "Continue to application" at bounding box center [895, 606] width 195 height 47
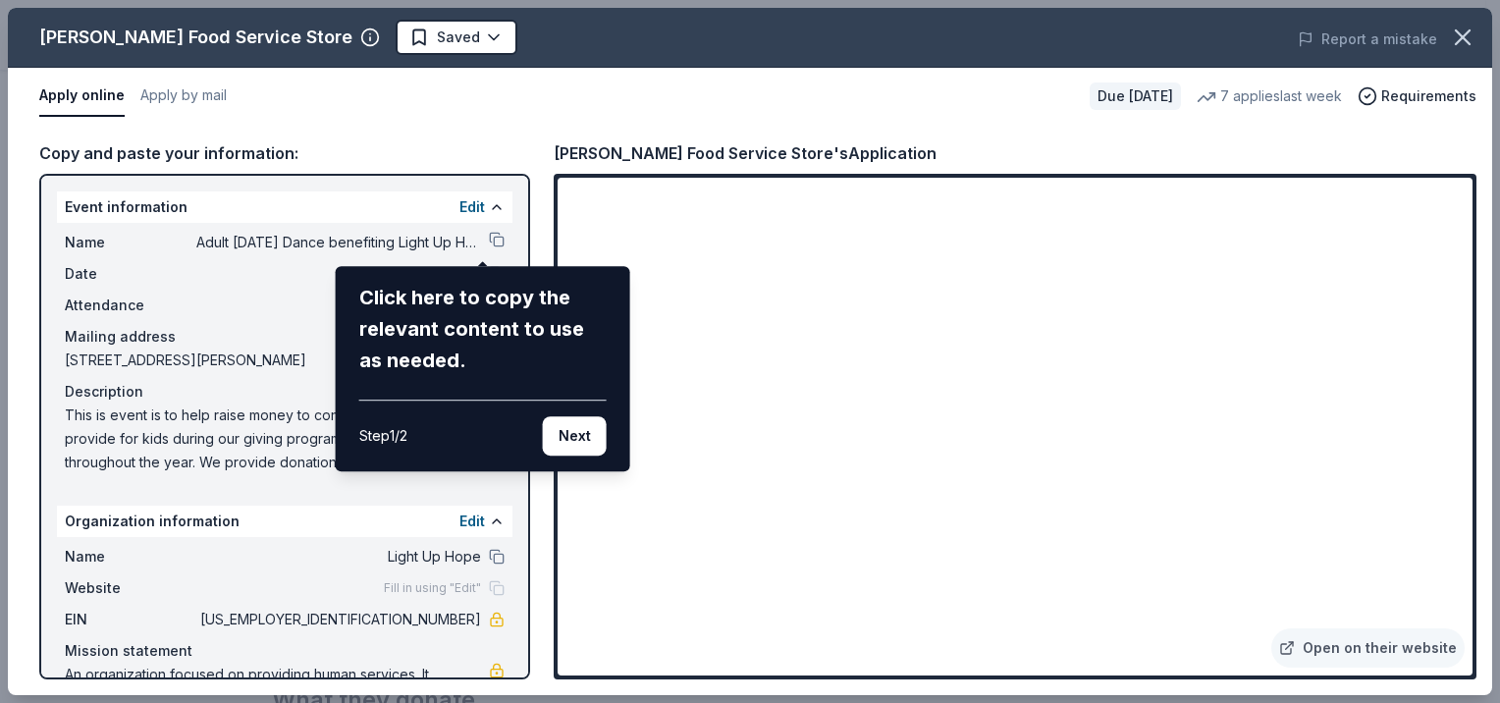
click at [565, 438] on button "Next" at bounding box center [575, 435] width 64 height 39
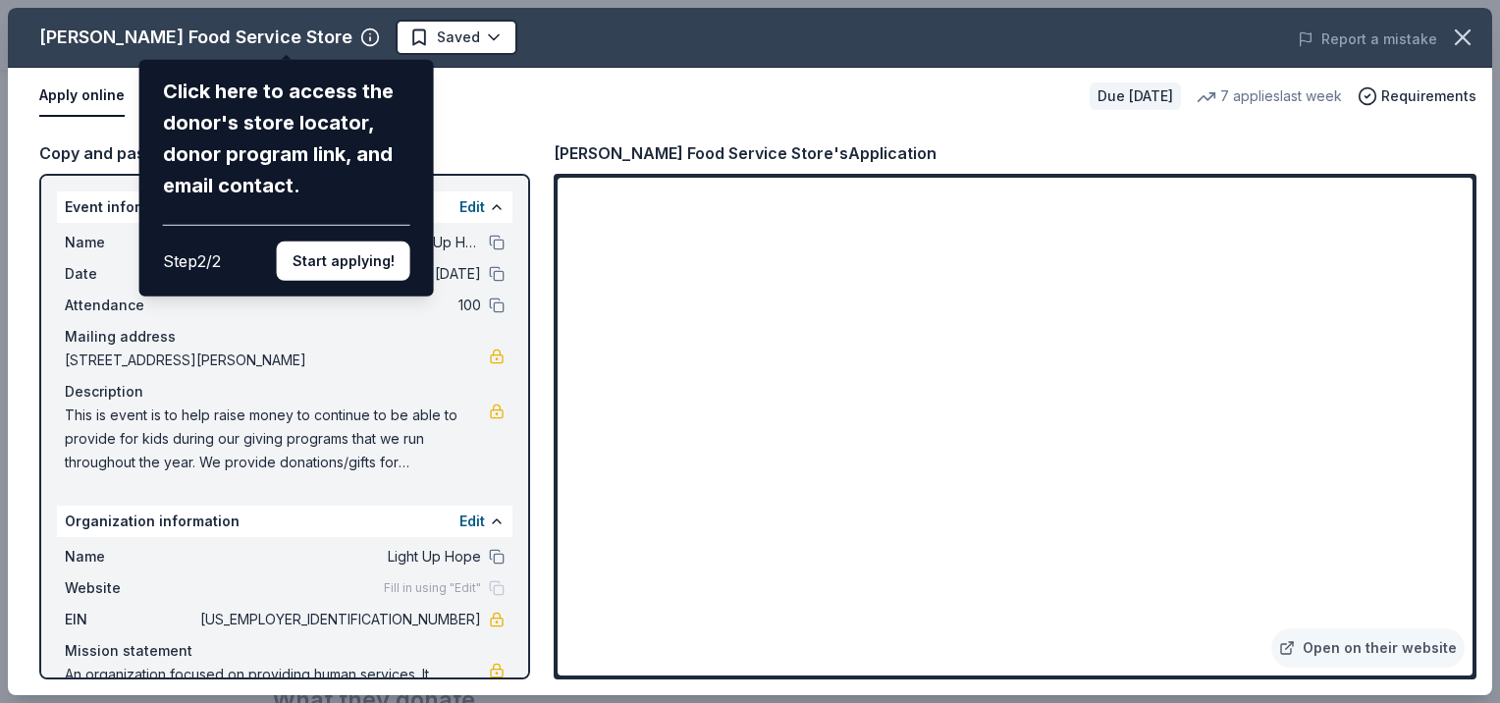
click at [550, 103] on div "Gordon Food Service Store Click here to access the donor's store locator, donor…" at bounding box center [750, 351] width 1484 height 687
click at [364, 266] on button "Start applying!" at bounding box center [343, 260] width 133 height 39
